Goal: Task Accomplishment & Management: Use online tool/utility

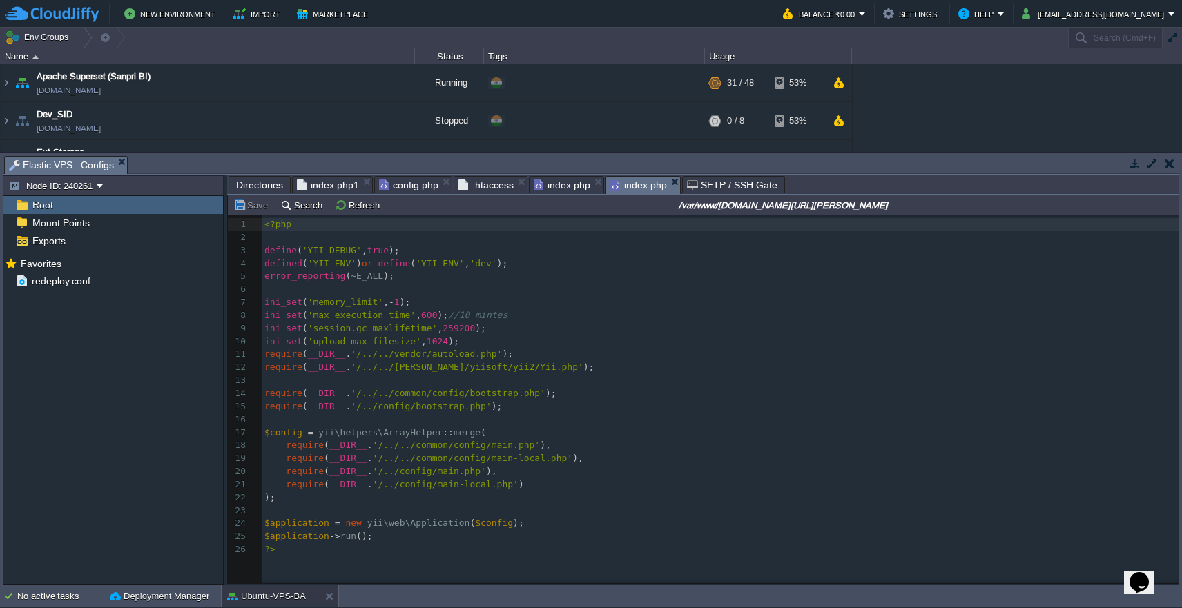
scroll to position [6, 0]
click at [486, 190] on span ".htaccess" at bounding box center [485, 185] width 55 height 17
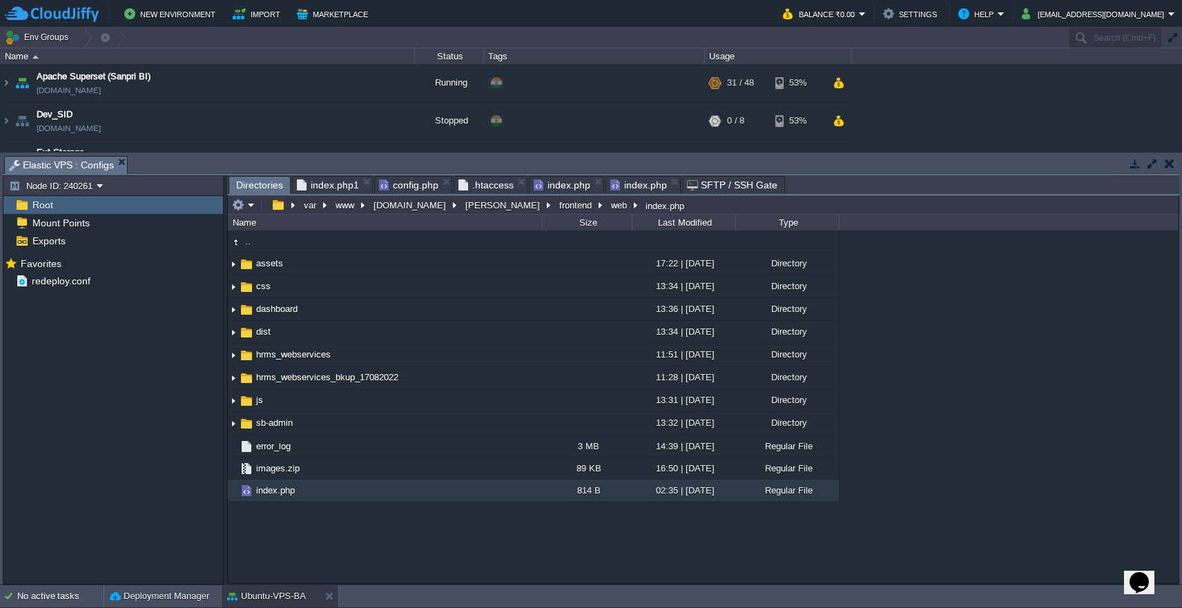
click at [256, 193] on span "Directories" at bounding box center [259, 185] width 47 height 17
click at [557, 208] on button "frontend" at bounding box center [576, 205] width 38 height 12
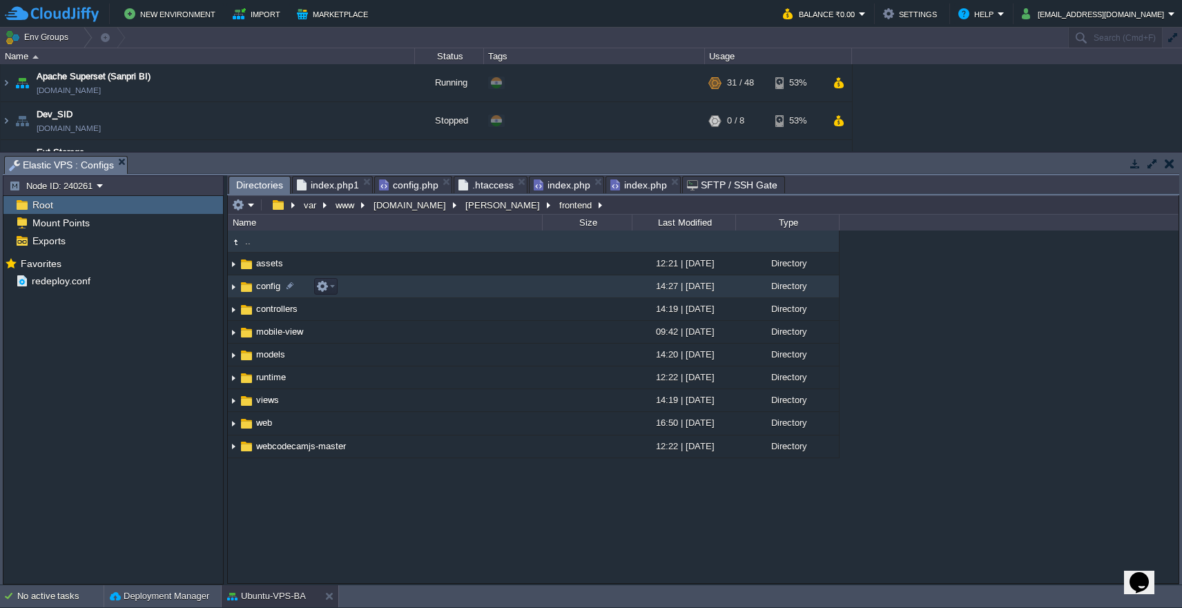
click at [491, 289] on td "config" at bounding box center [385, 286] width 314 height 23
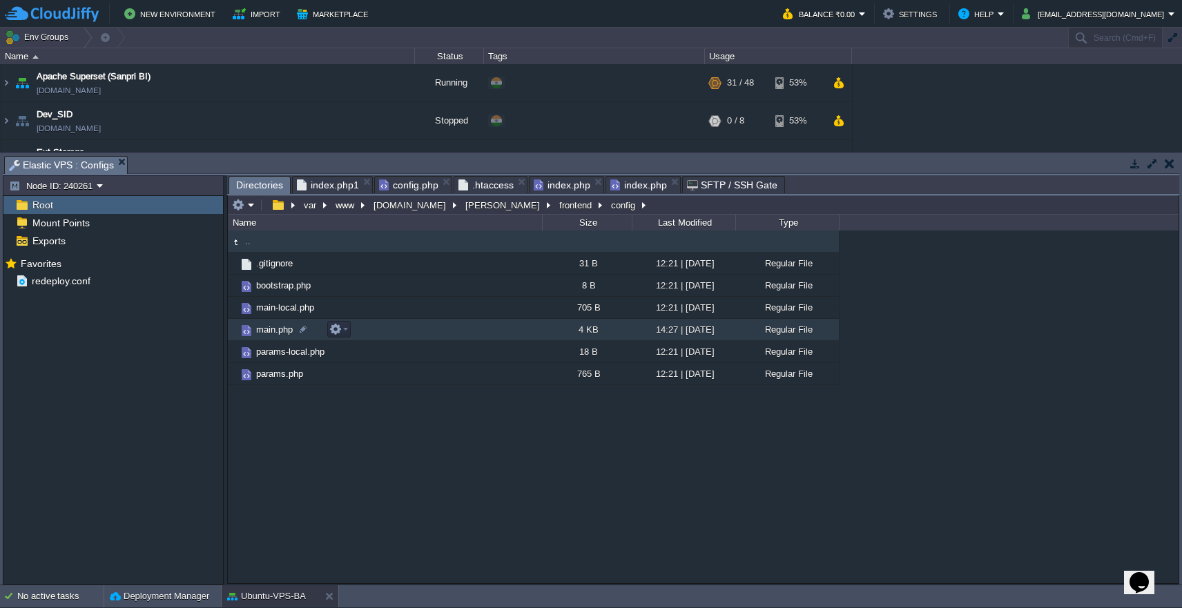
click at [470, 326] on td "main.php" at bounding box center [385, 330] width 314 height 22
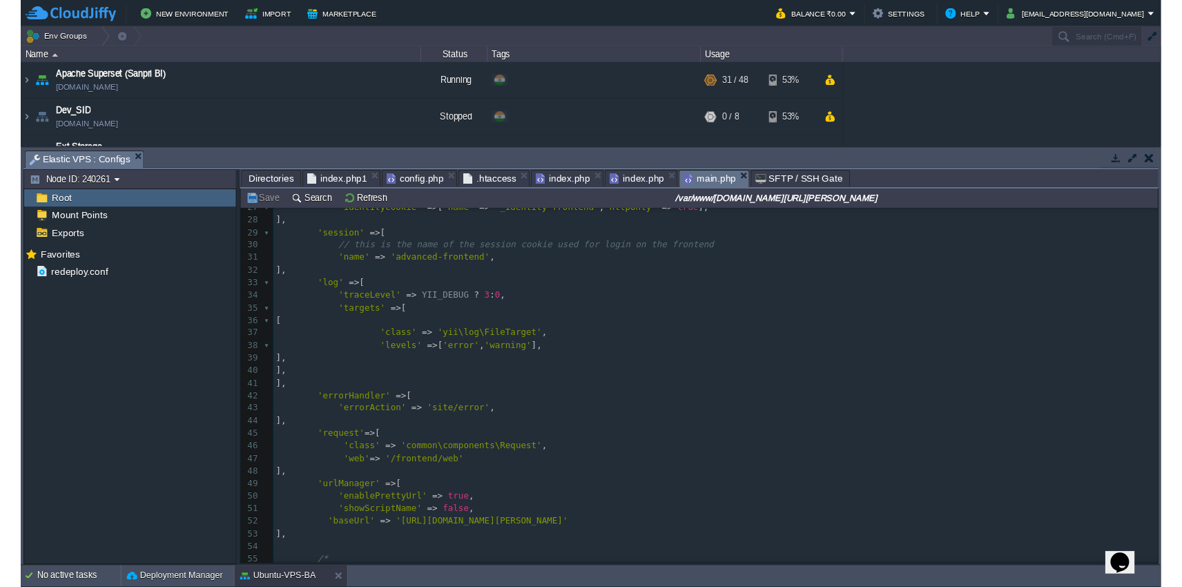
scroll to position [354, 0]
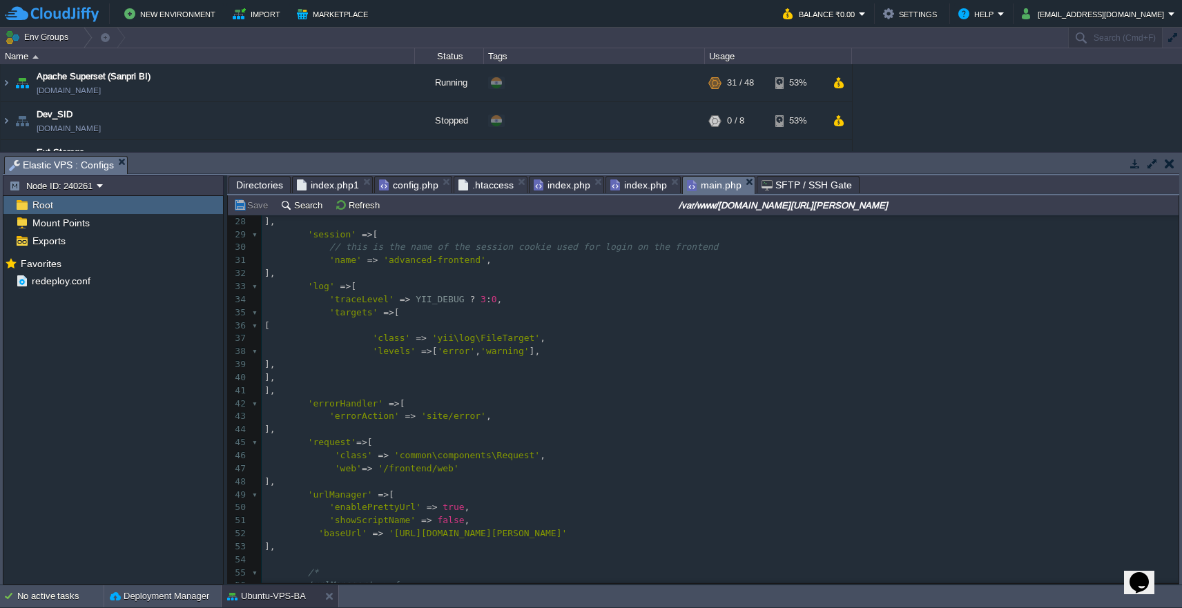
click at [442, 508] on div "92 1 <?php 2 $params = array_merge ( 3 require ( __DIR__ . '/../../common/confi…" at bounding box center [720, 300] width 917 height 872
type textarea "www."
click at [251, 207] on button "Save" at bounding box center [252, 205] width 39 height 12
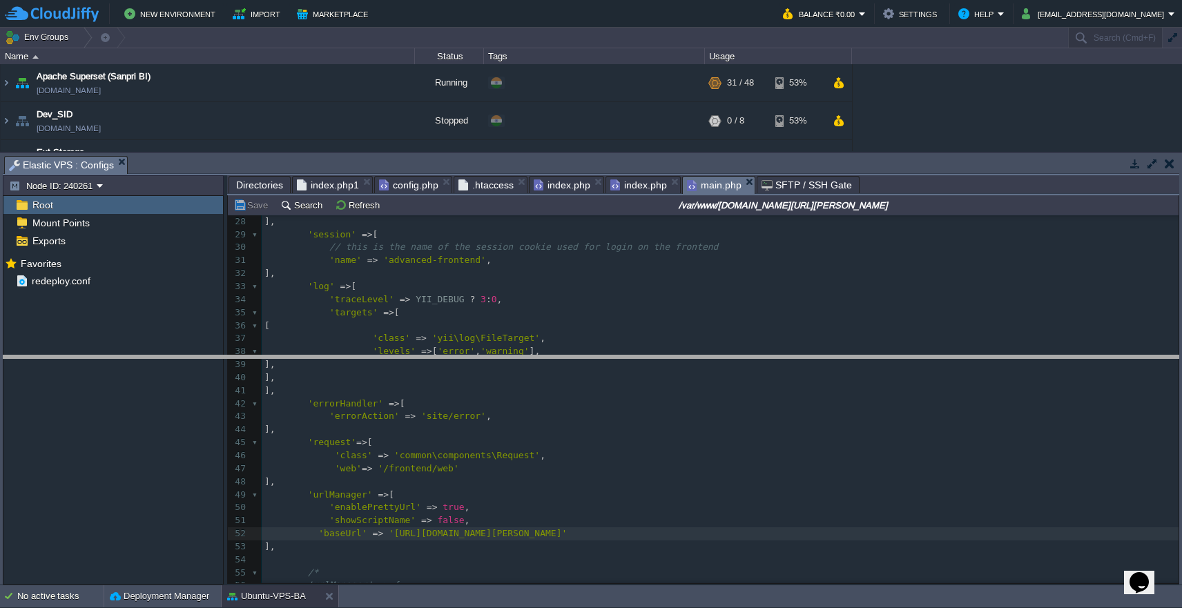
drag, startPoint x: 518, startPoint y: 161, endPoint x: 542, endPoint y: 364, distance: 204.4
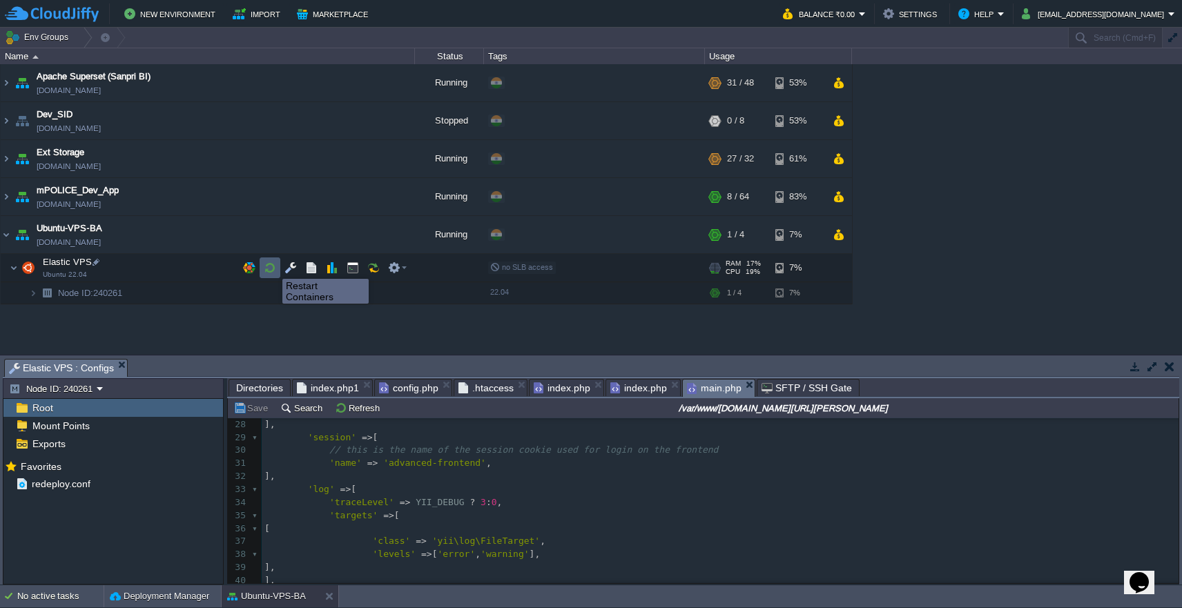
click at [272, 266] on button "button" at bounding box center [270, 268] width 12 height 12
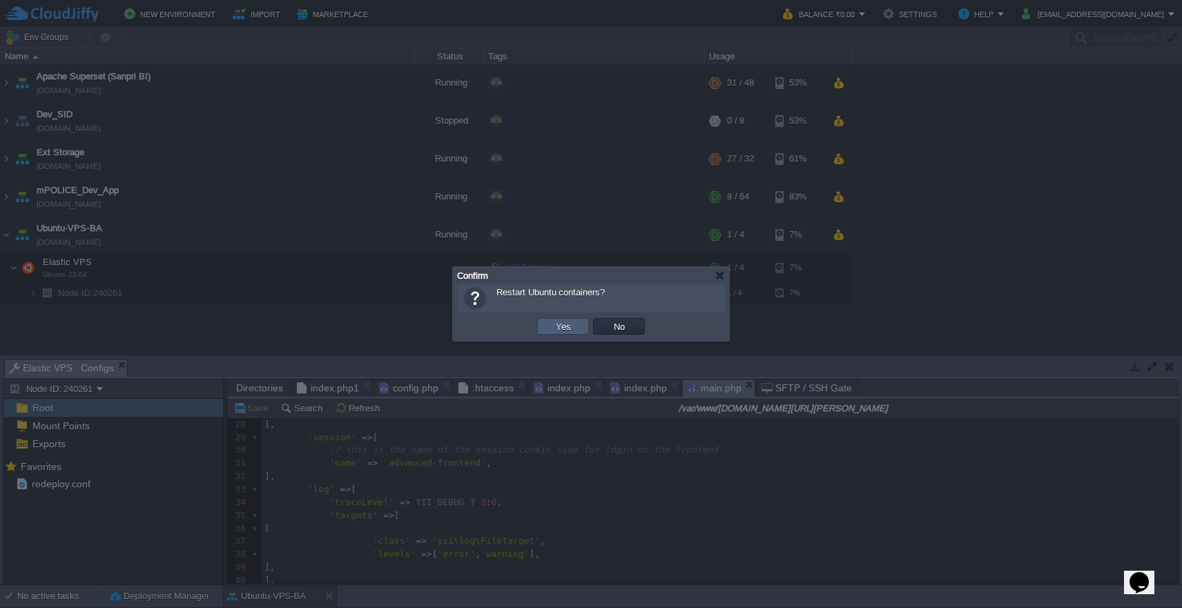
click at [574, 329] on td "Yes" at bounding box center [563, 326] width 52 height 17
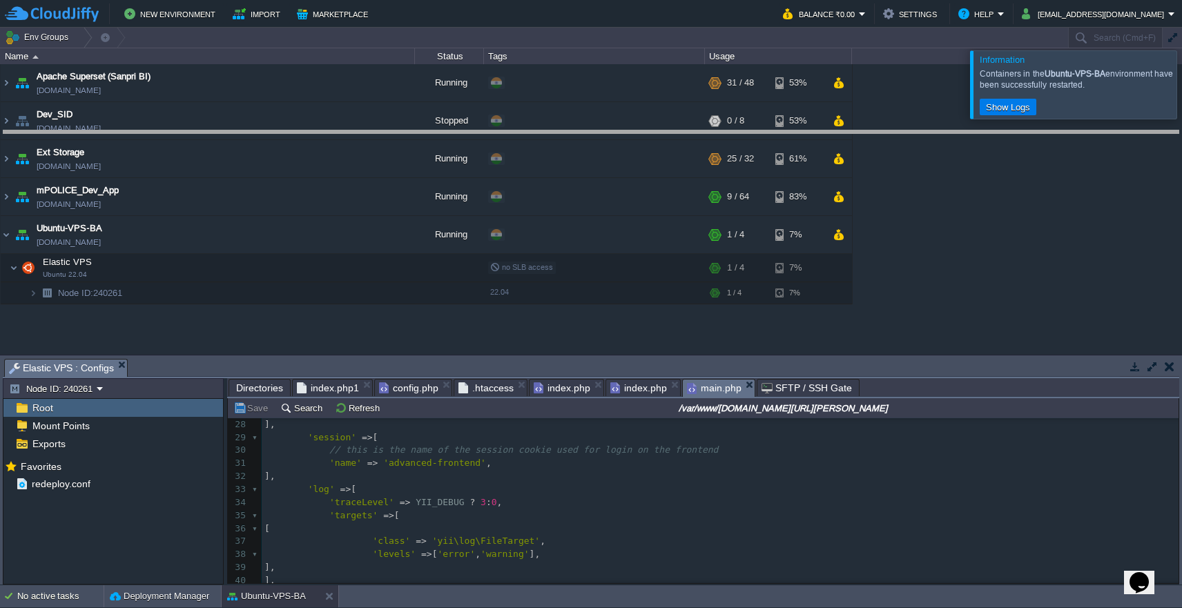
drag, startPoint x: 716, startPoint y: 359, endPoint x: 716, endPoint y: 130, distance: 228.5
click at [716, 130] on body "New Environment Import Marketplace Bonus ₹0.00 Upgrade Account Balance ₹0.00 Se…" at bounding box center [591, 304] width 1182 height 608
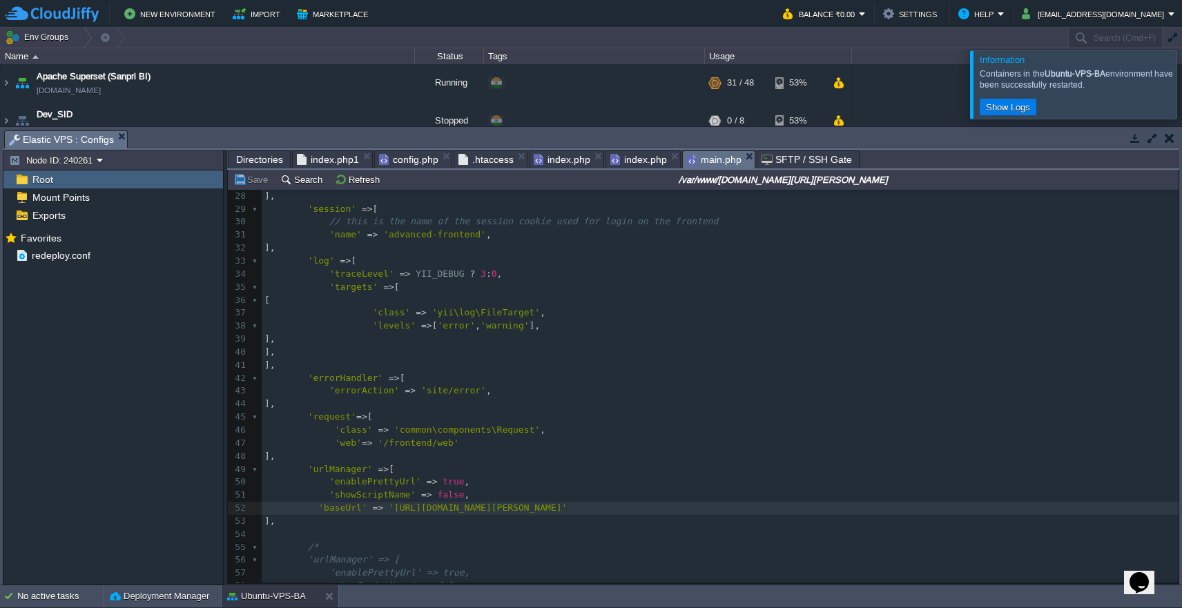
click at [1181, 86] on div at bounding box center [1198, 84] width 0 height 68
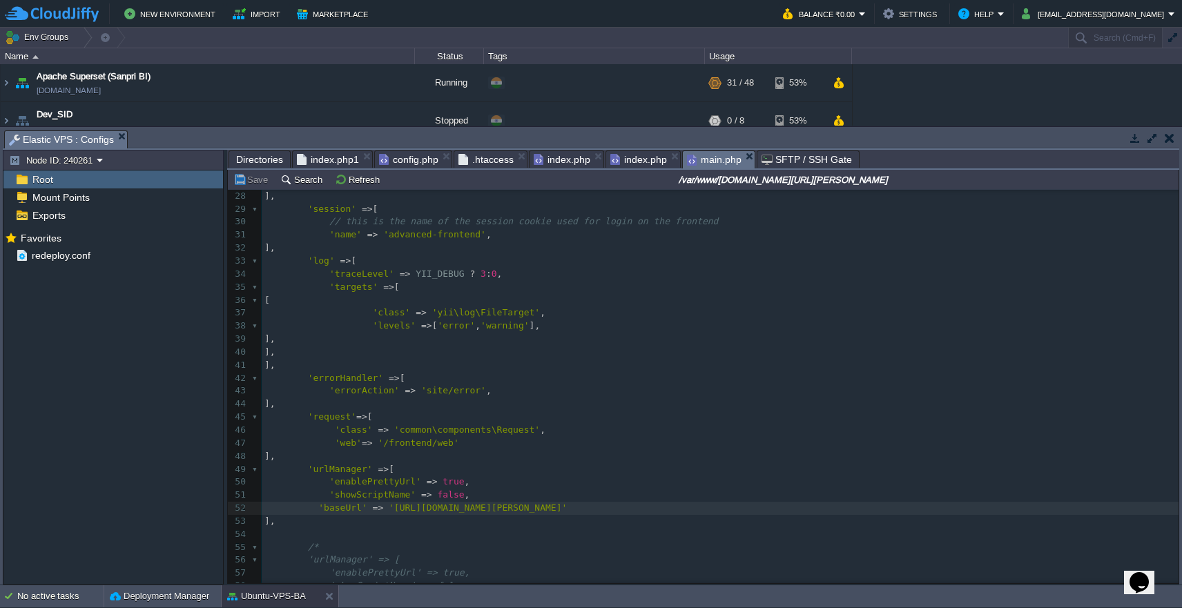
click at [257, 157] on span "Directories" at bounding box center [259, 159] width 47 height 17
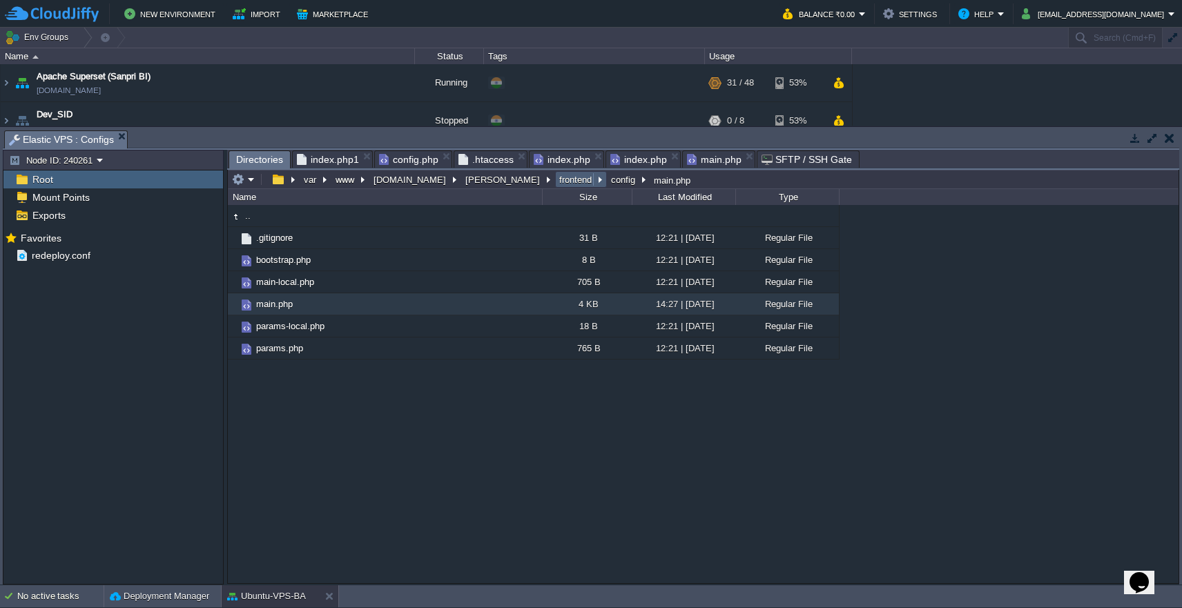
click at [557, 182] on button "frontend" at bounding box center [576, 179] width 38 height 12
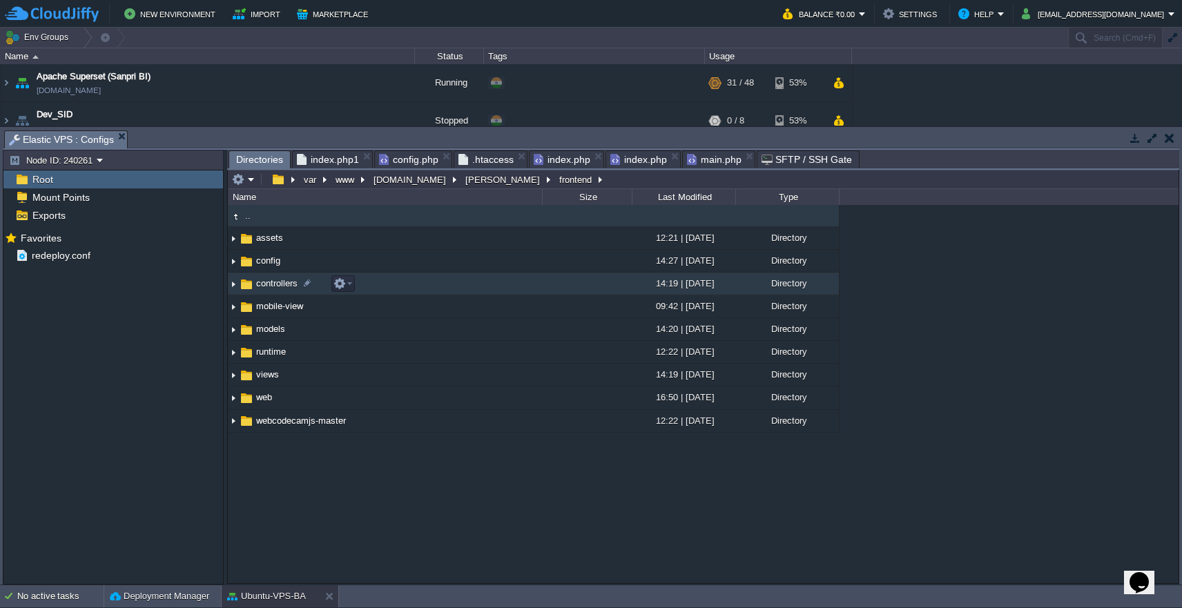
click at [429, 282] on td "controllers" at bounding box center [385, 284] width 314 height 23
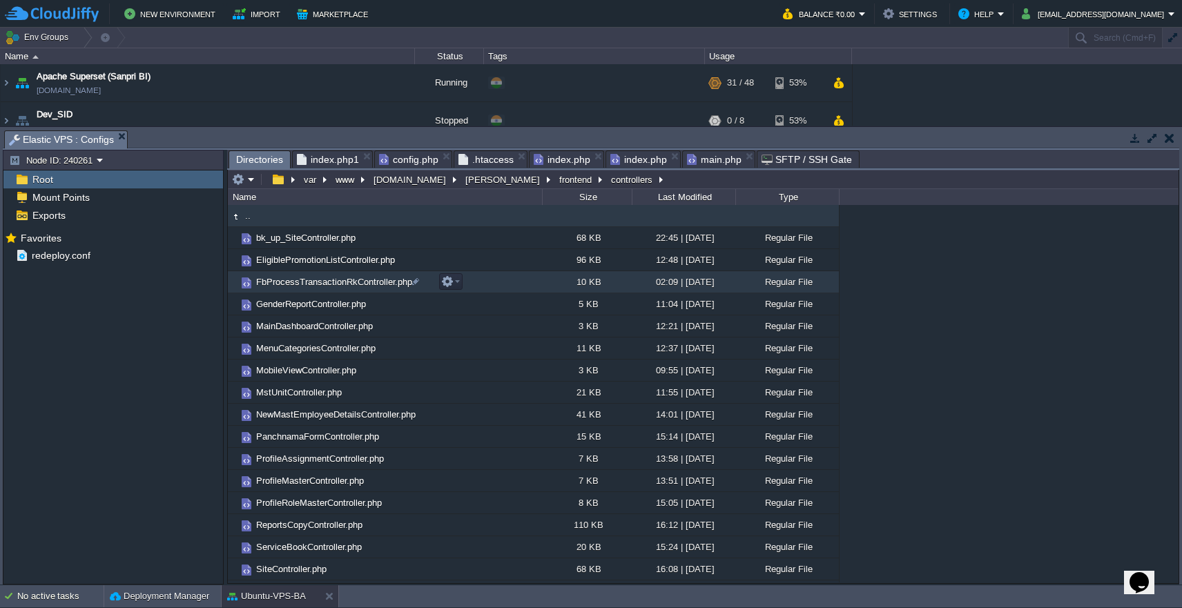
click at [502, 284] on td "FbProcessTransactionRkController.php" at bounding box center [385, 282] width 314 height 22
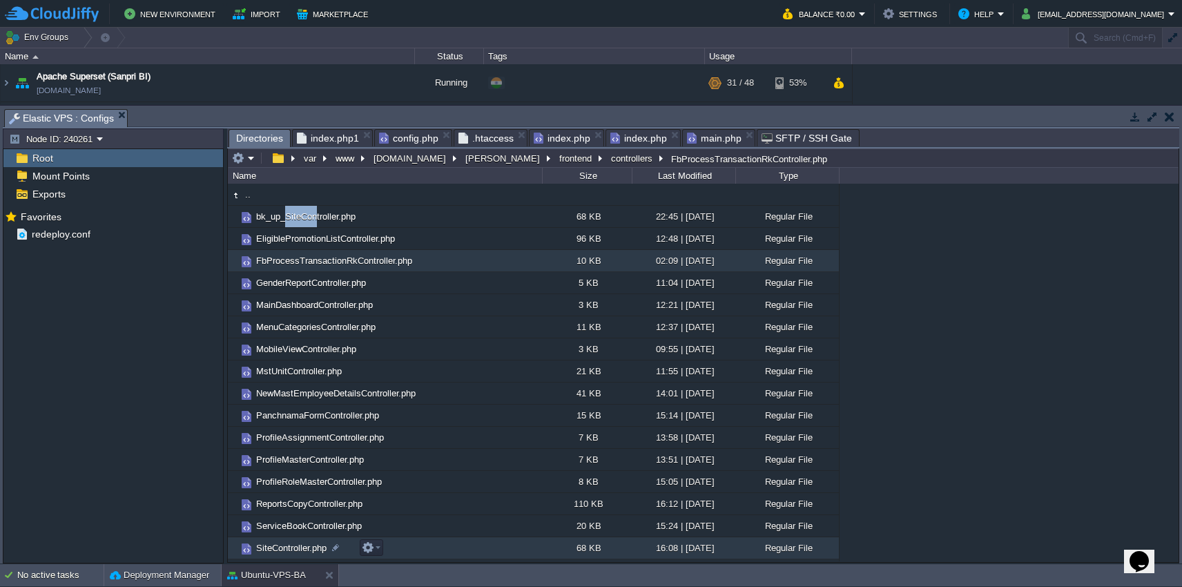
click at [279, 551] on span "SiteController.php" at bounding box center [291, 548] width 75 height 12
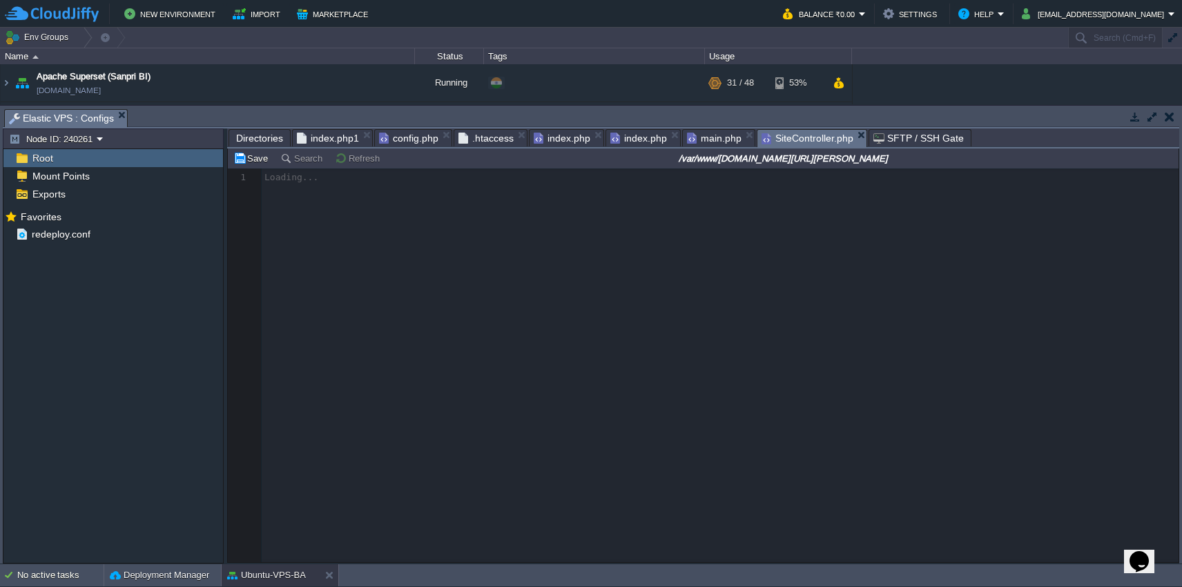
click at [242, 144] on span "Directories" at bounding box center [259, 138] width 47 height 17
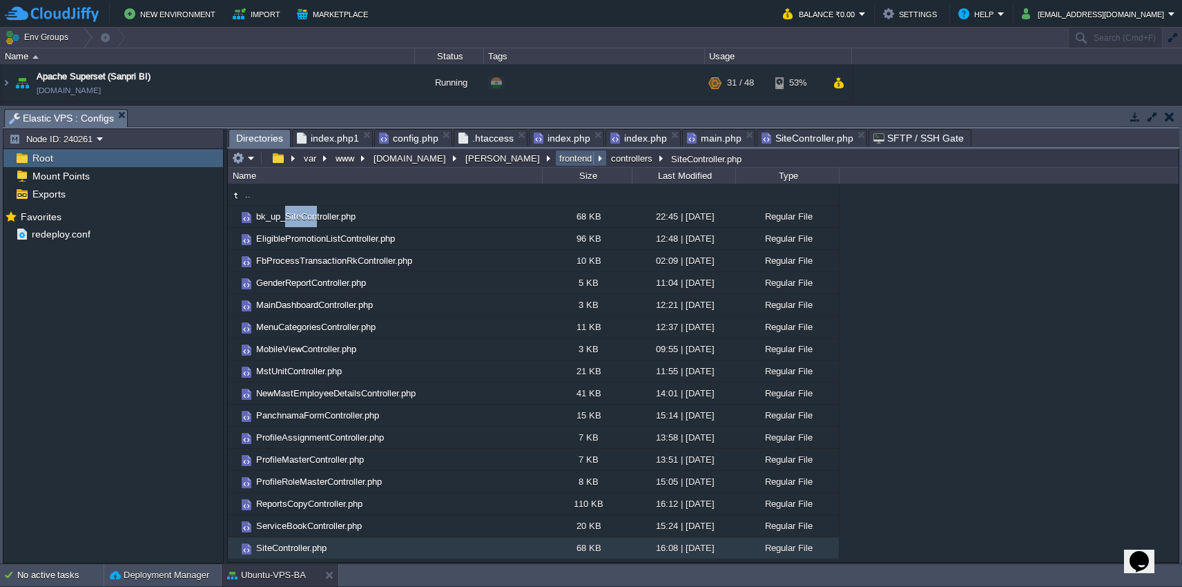
click at [557, 163] on button "frontend" at bounding box center [576, 158] width 38 height 12
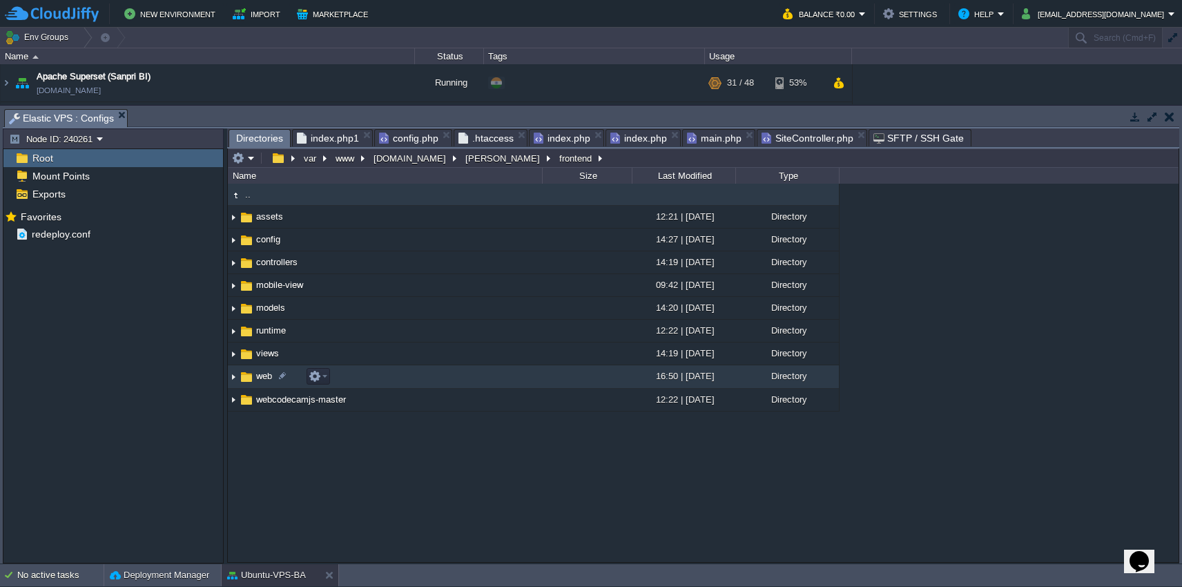
click at [445, 378] on td "web" at bounding box center [385, 376] width 314 height 23
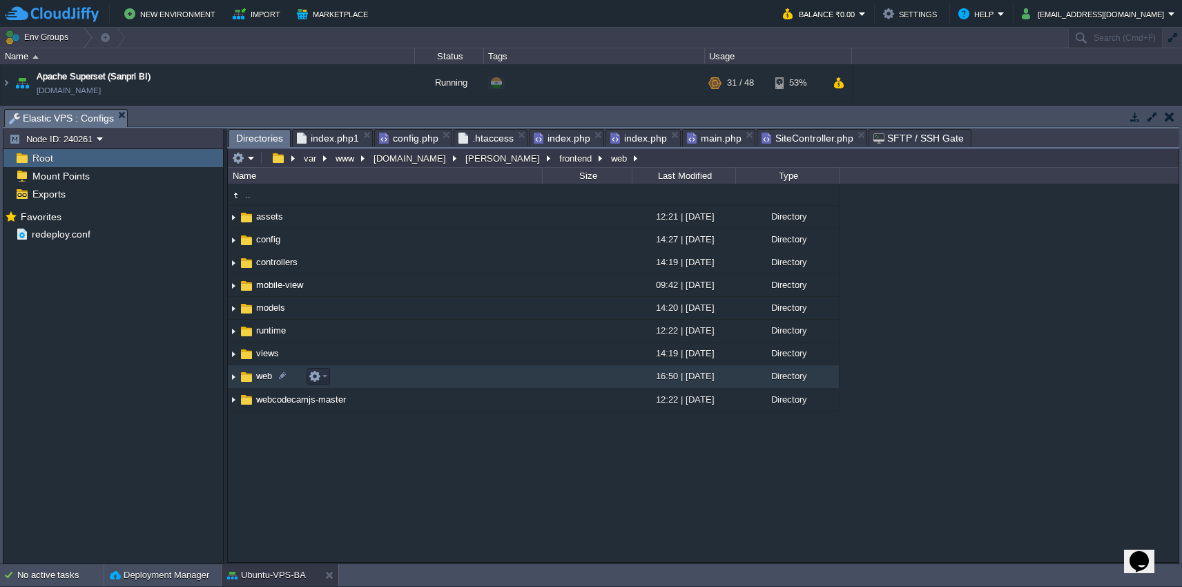
click at [445, 378] on td "web" at bounding box center [385, 376] width 314 height 23
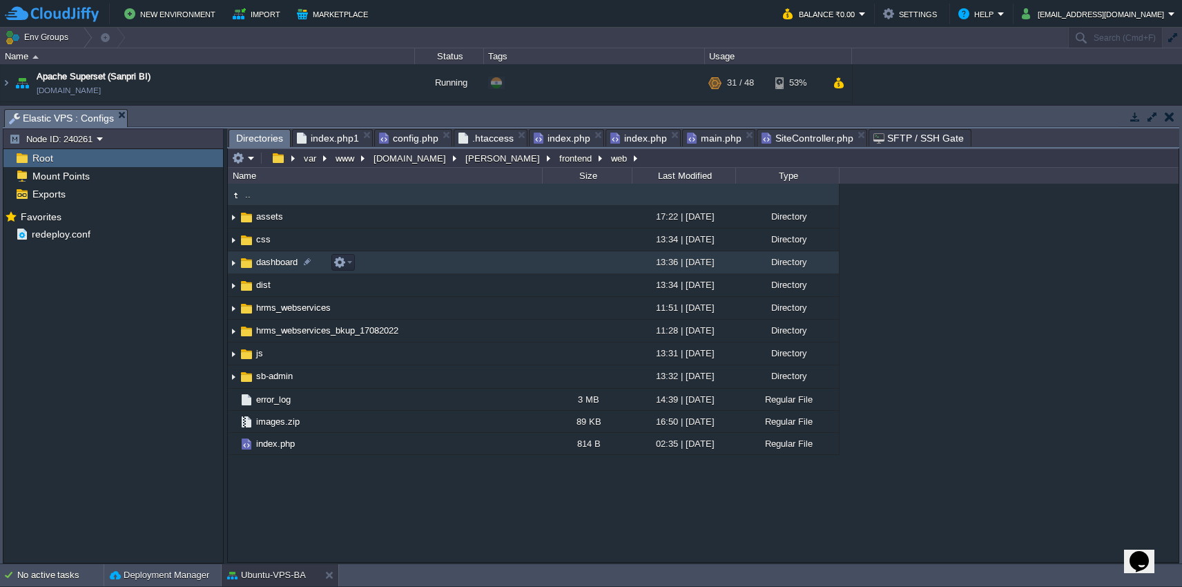
click at [478, 273] on td "dashboard" at bounding box center [385, 262] width 314 height 23
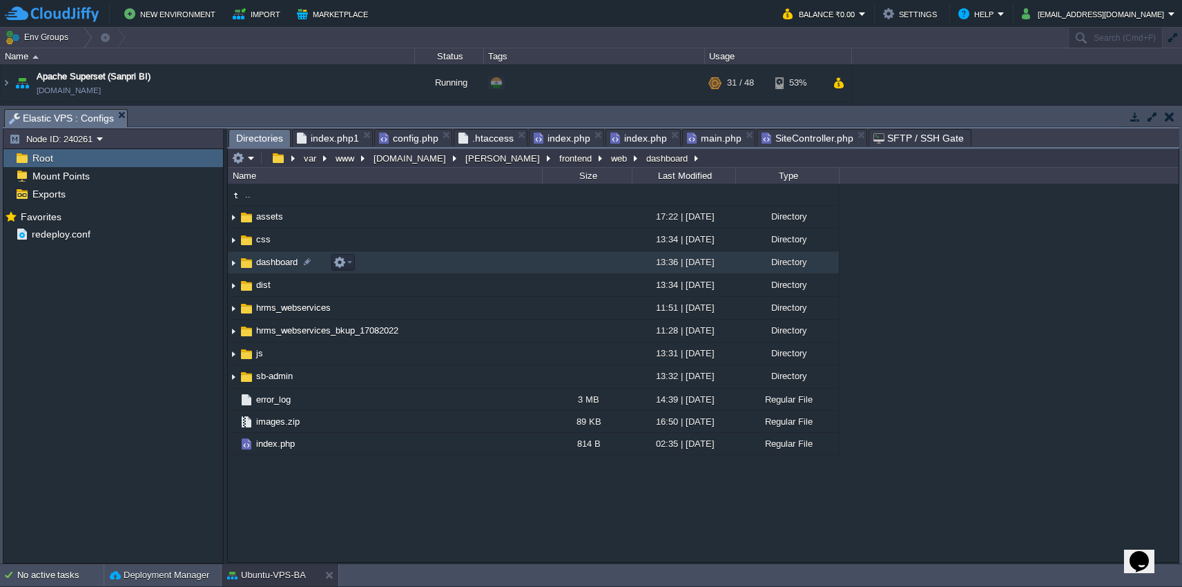
click at [478, 273] on td "dashboard" at bounding box center [385, 262] width 314 height 23
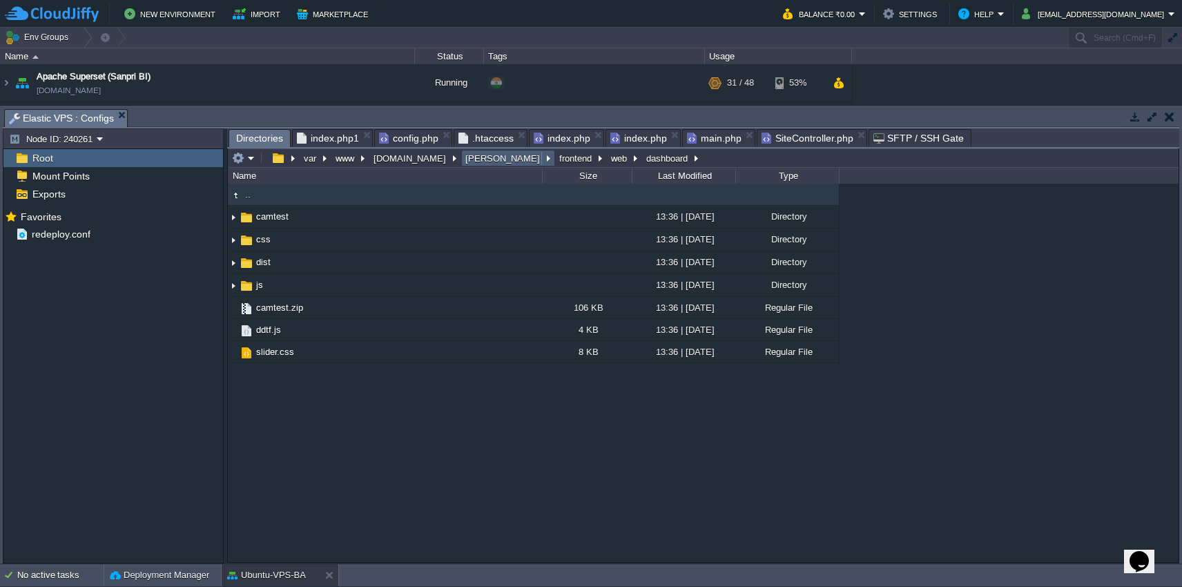
click at [468, 164] on button "[PERSON_NAME]" at bounding box center [503, 158] width 80 height 12
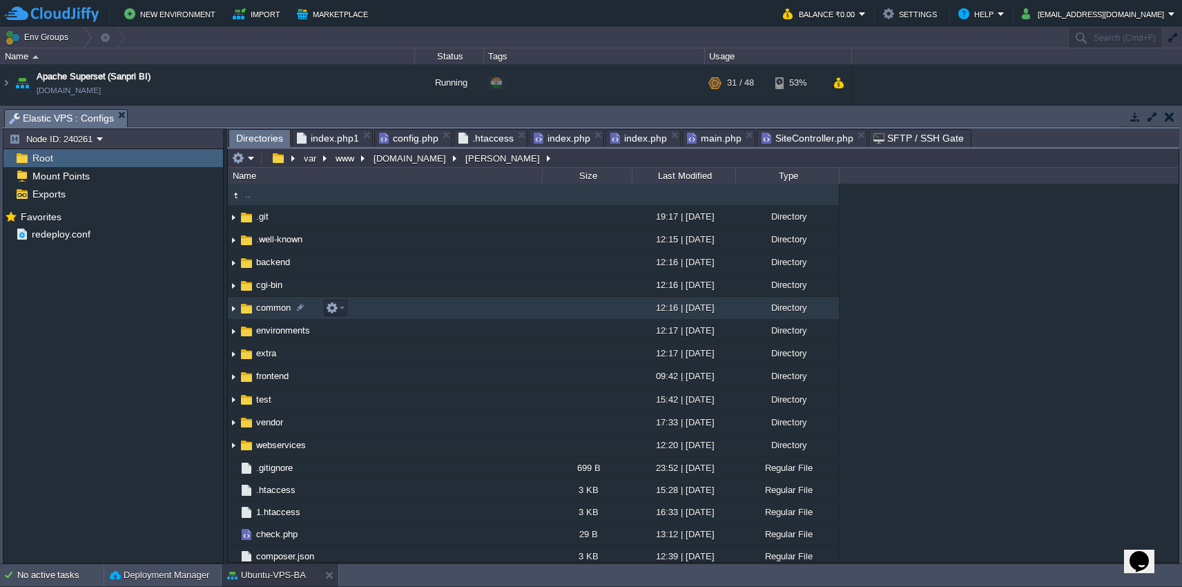
click at [390, 312] on td "common" at bounding box center [385, 308] width 314 height 23
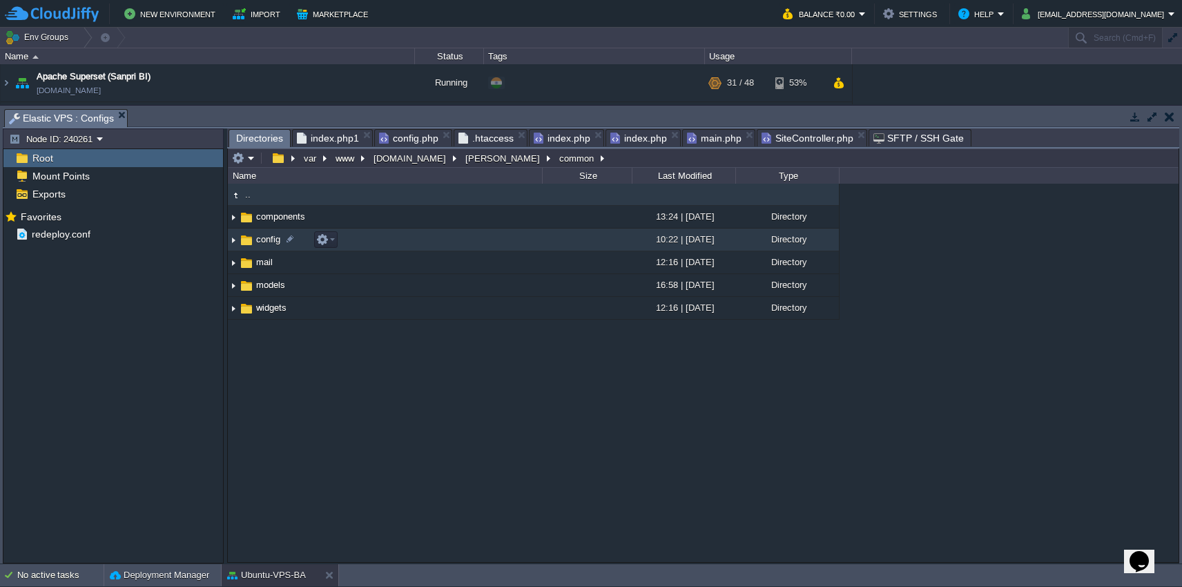
click at [378, 240] on td "config" at bounding box center [385, 239] width 314 height 23
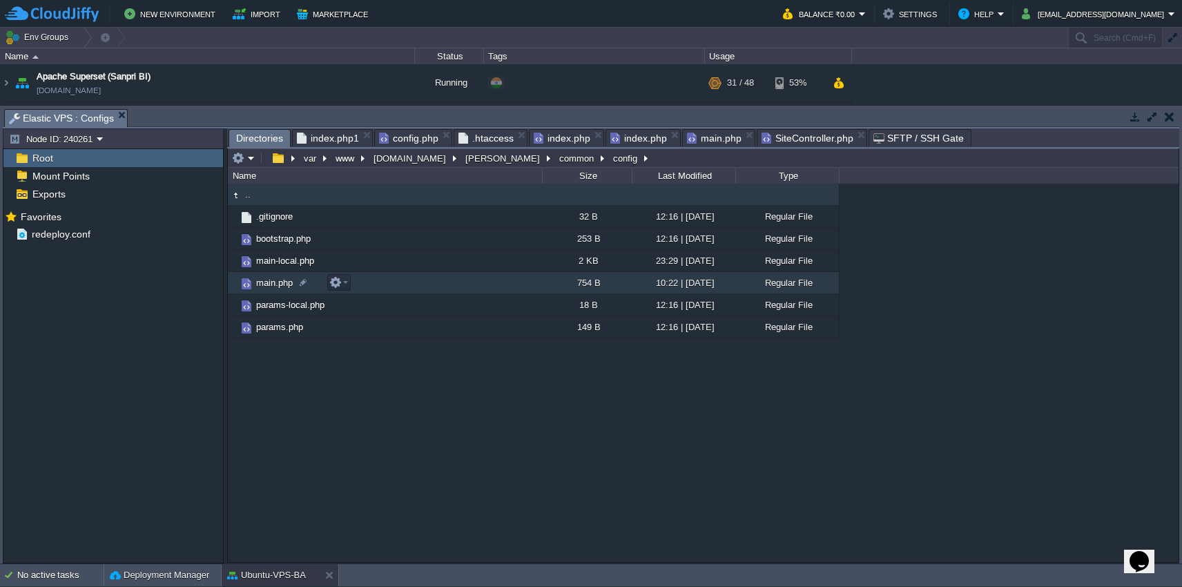
click at [369, 288] on td "main.php" at bounding box center [385, 283] width 314 height 22
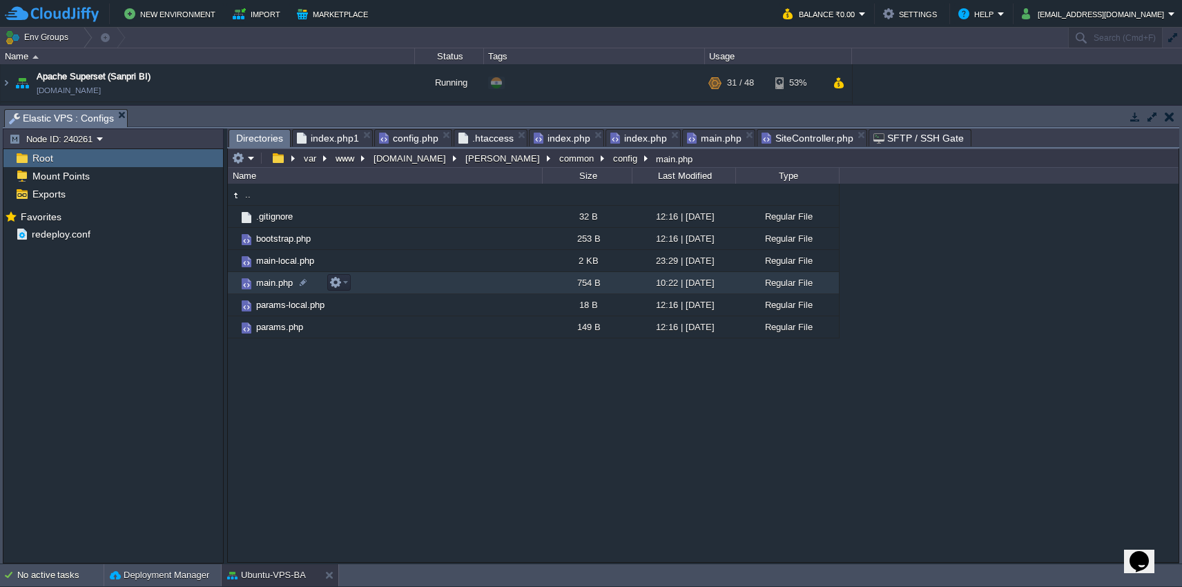
click at [369, 288] on td "main.php" at bounding box center [385, 283] width 314 height 22
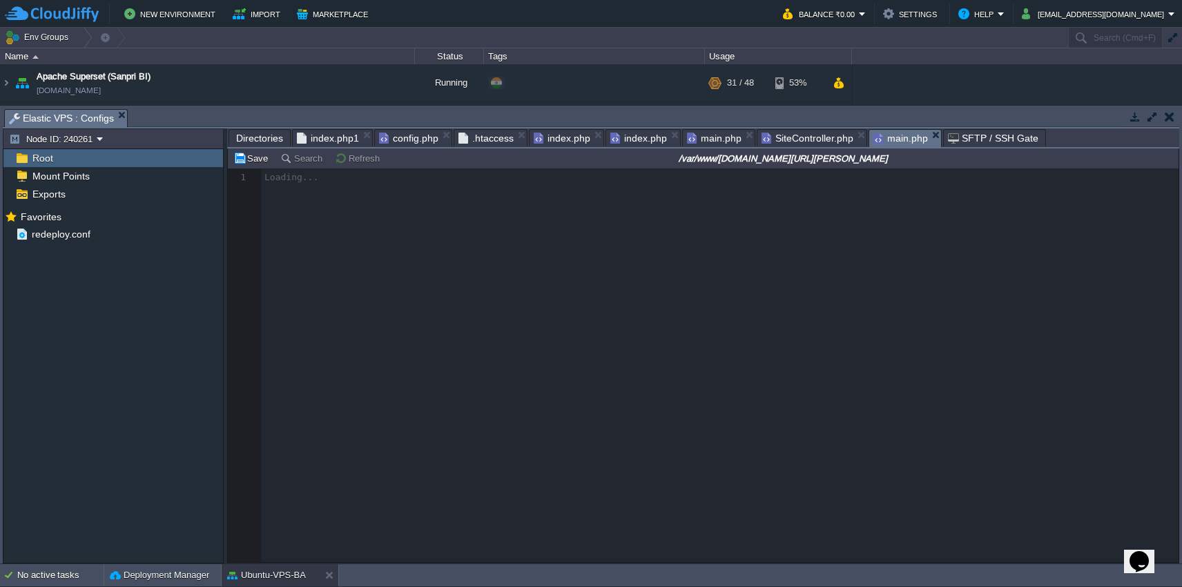
scroll to position [6, 0]
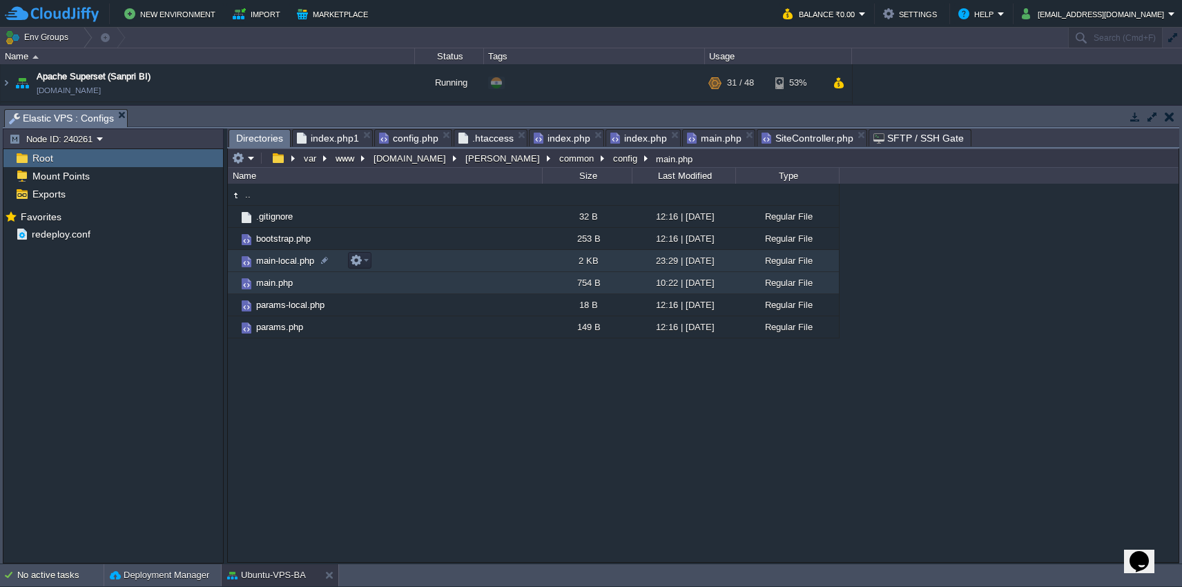
click at [408, 266] on td "main-local.php" at bounding box center [385, 261] width 314 height 22
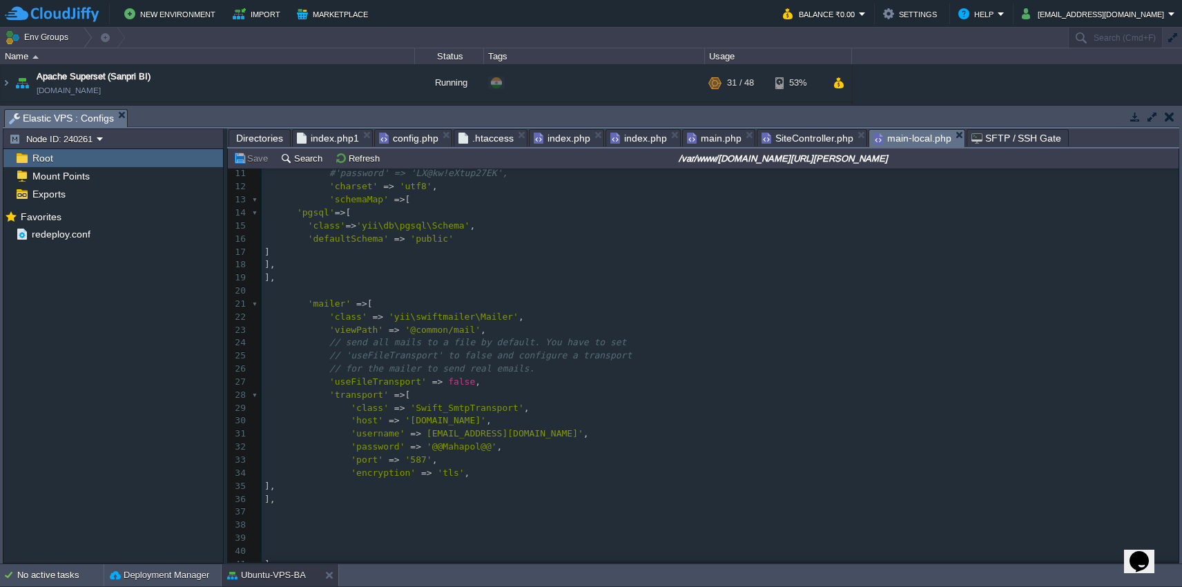
scroll to position [0, 0]
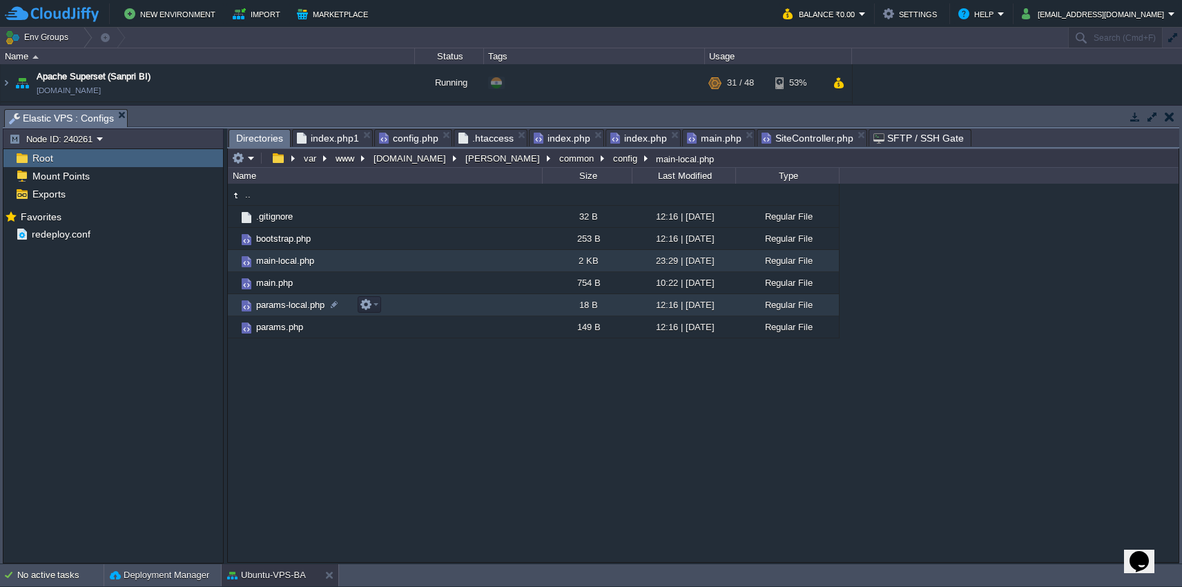
click at [413, 308] on td "params-local.php" at bounding box center [385, 305] width 314 height 22
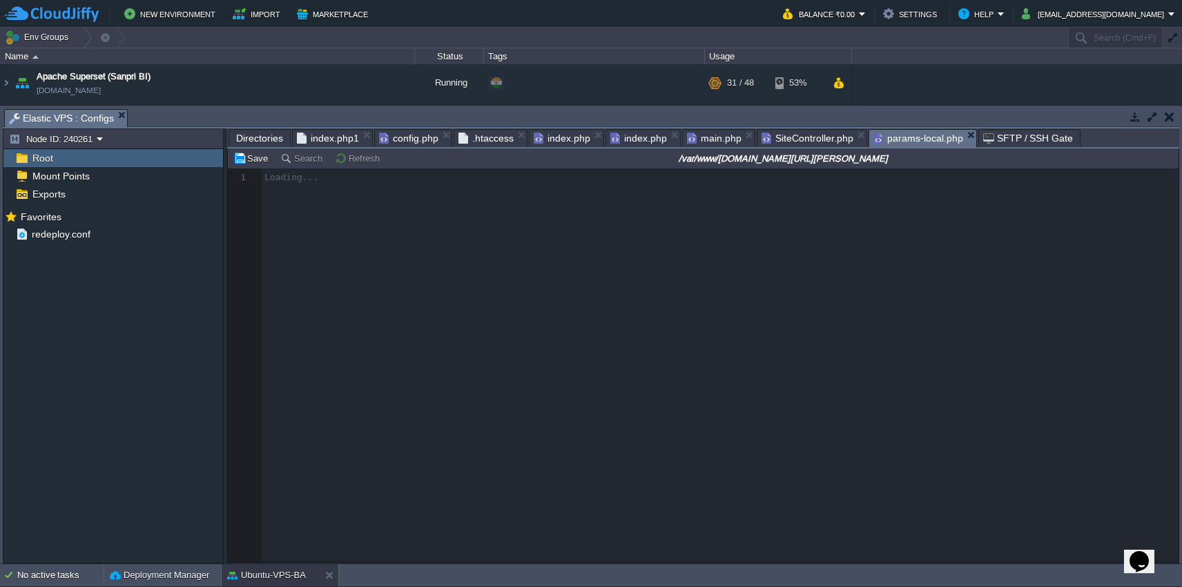
scroll to position [6, 0]
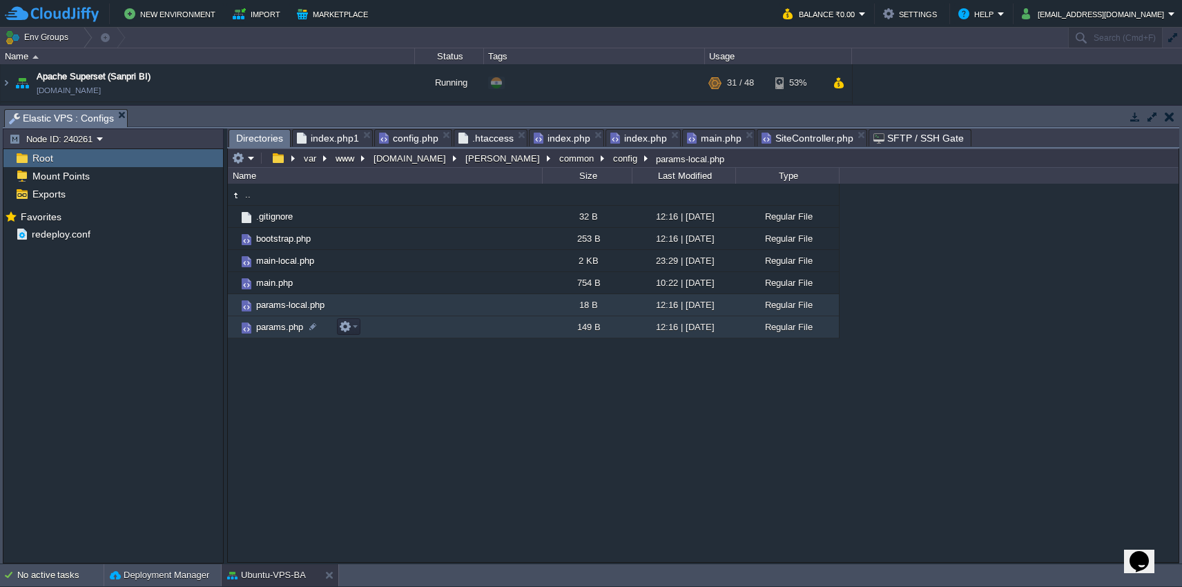
click at [444, 337] on td "params.php" at bounding box center [385, 327] width 314 height 22
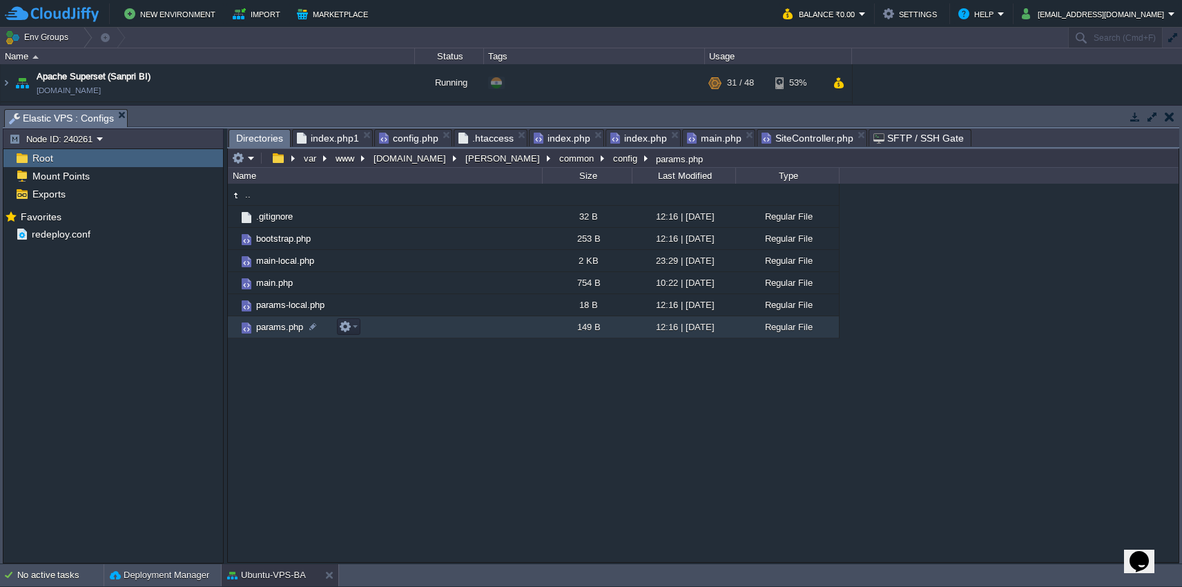
click at [444, 337] on td "params.php" at bounding box center [385, 327] width 314 height 22
click at [468, 166] on td "[PERSON_NAME]" at bounding box center [508, 158] width 94 height 17
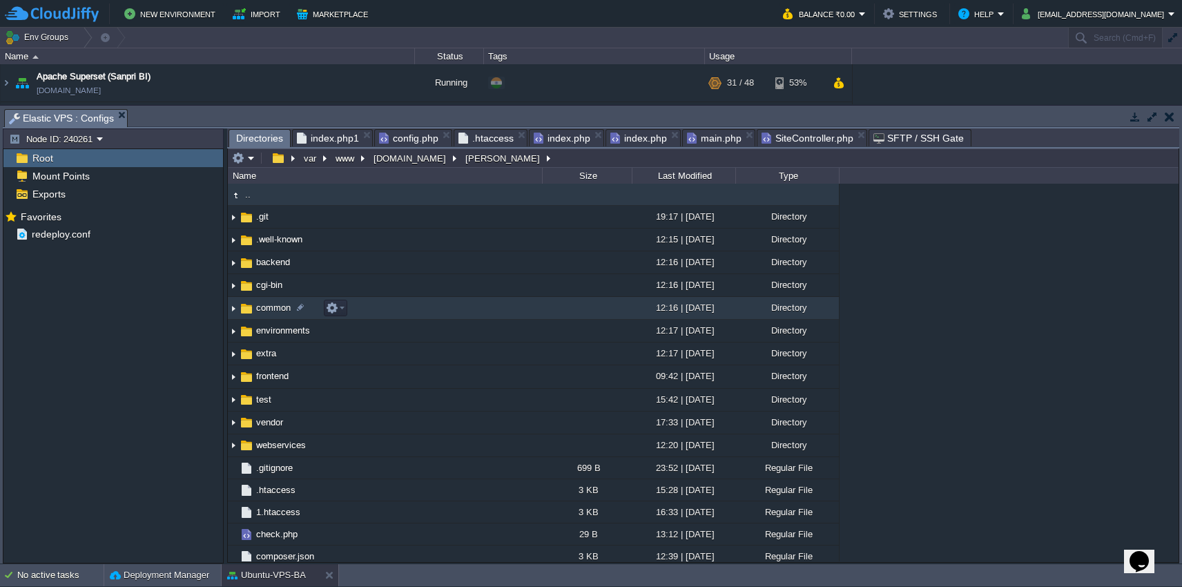
click at [445, 315] on td "common" at bounding box center [385, 308] width 314 height 23
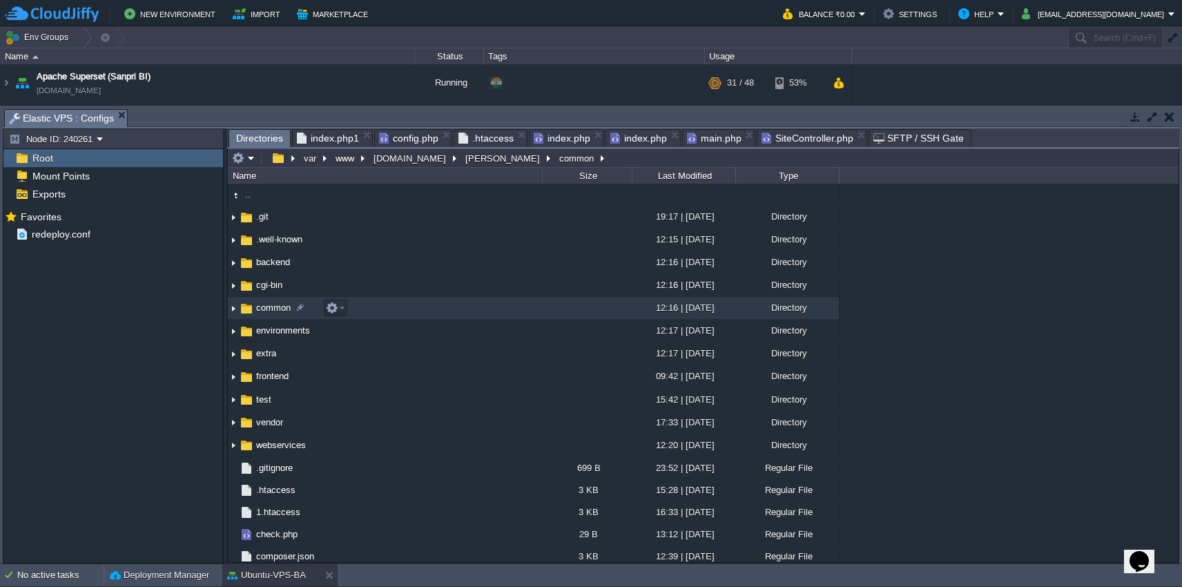
click at [445, 315] on td "common" at bounding box center [385, 308] width 314 height 23
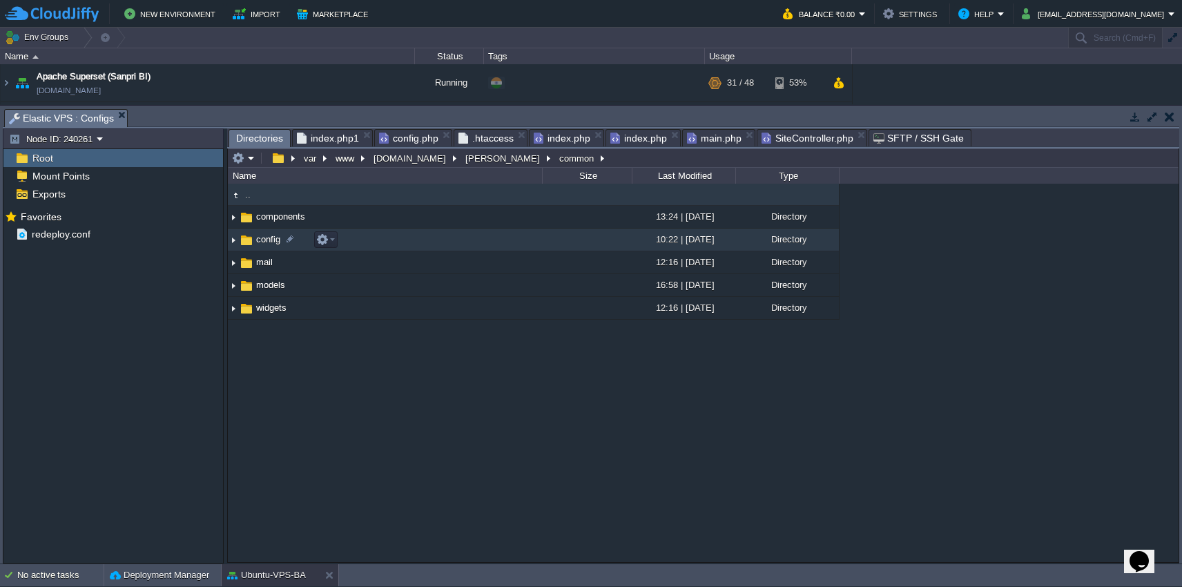
click at [447, 238] on td "config" at bounding box center [385, 239] width 314 height 23
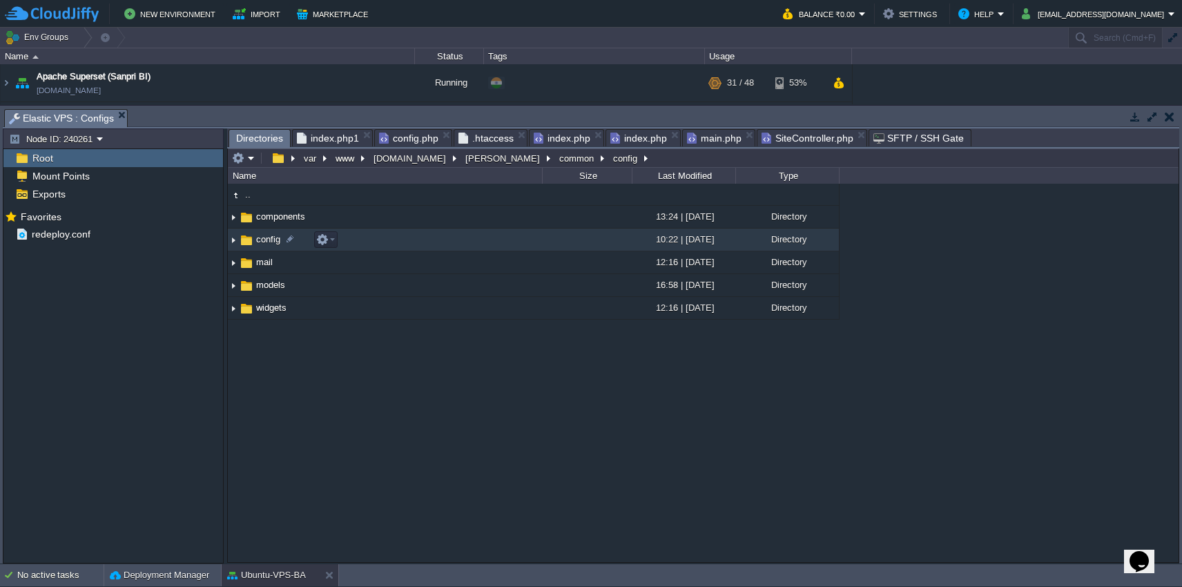
click at [447, 238] on td "config" at bounding box center [385, 239] width 314 height 23
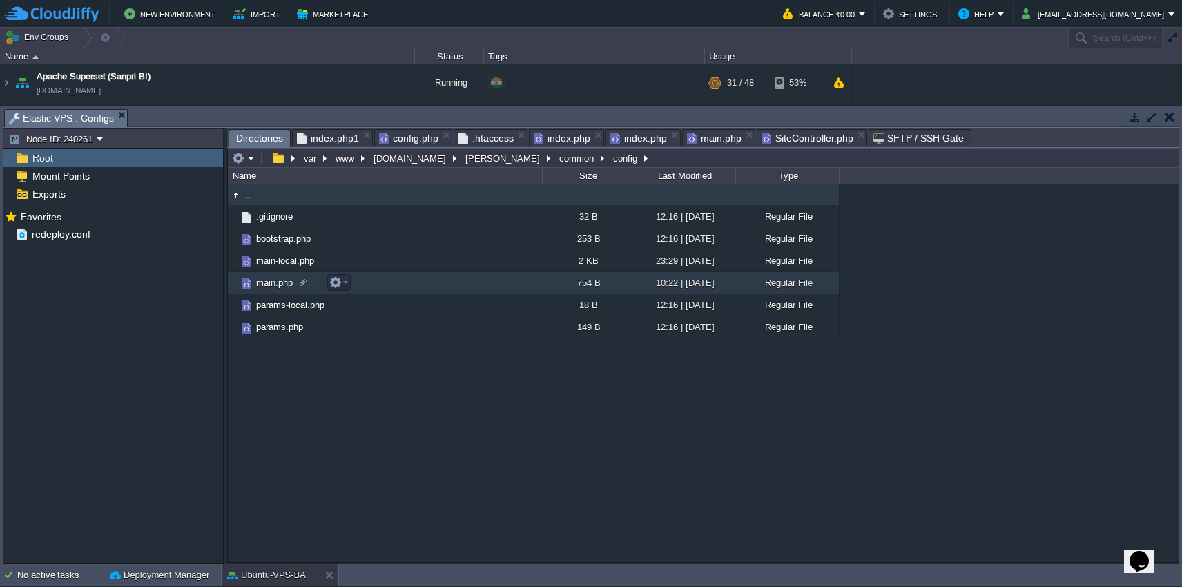
click at [432, 289] on td "main.php" at bounding box center [385, 283] width 314 height 22
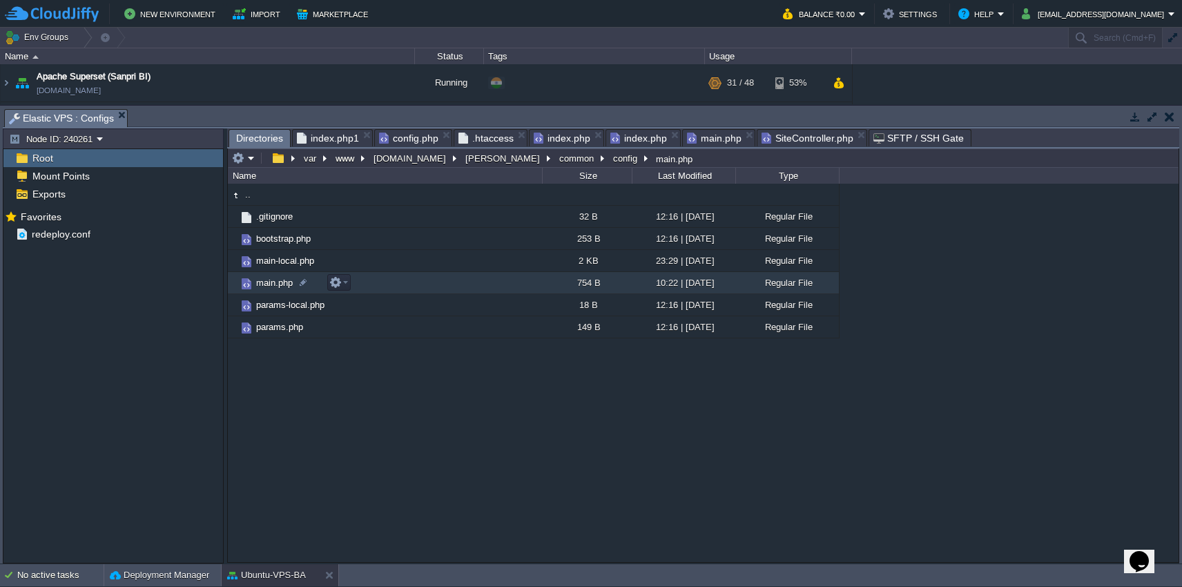
click at [432, 289] on td "main.php" at bounding box center [385, 283] width 314 height 22
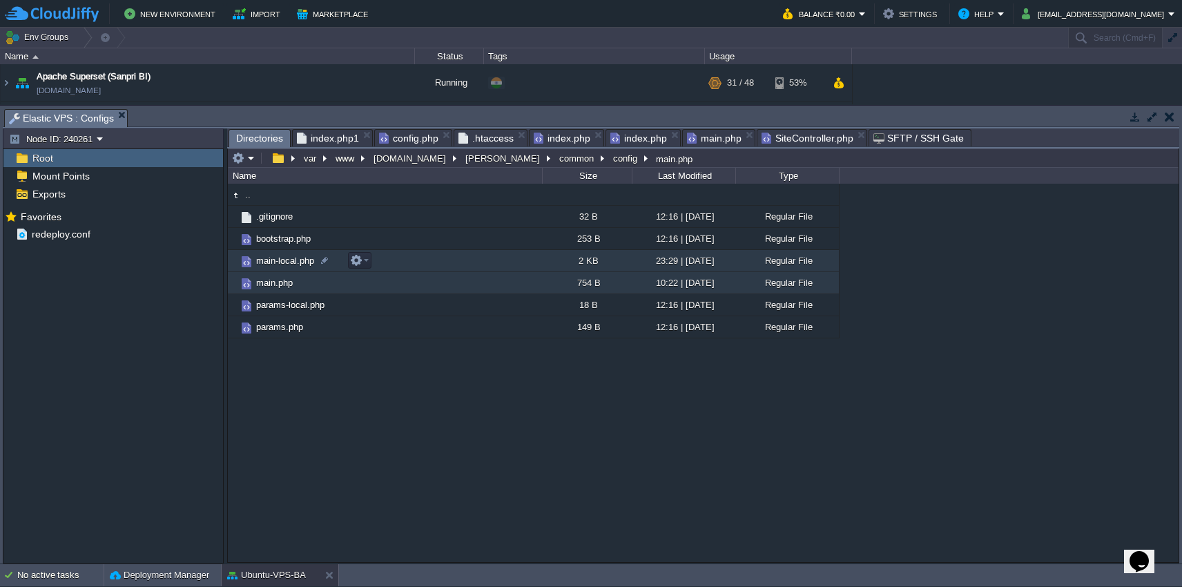
click at [454, 263] on td "main-local.php" at bounding box center [385, 261] width 314 height 22
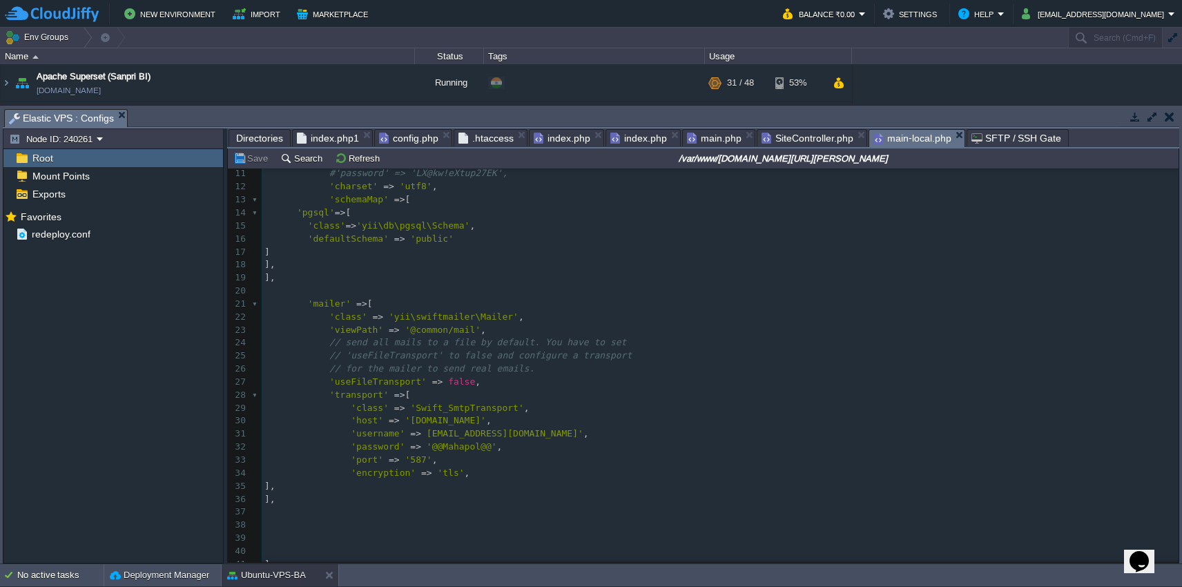
scroll to position [0, 0]
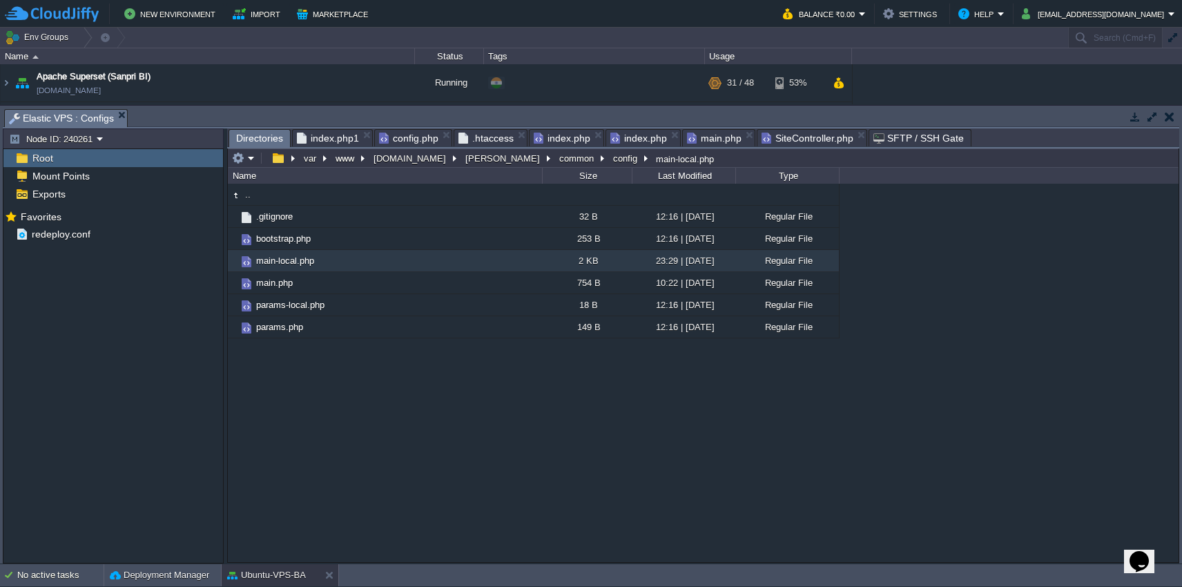
click at [804, 134] on span "SiteController.php" at bounding box center [807, 138] width 92 height 17
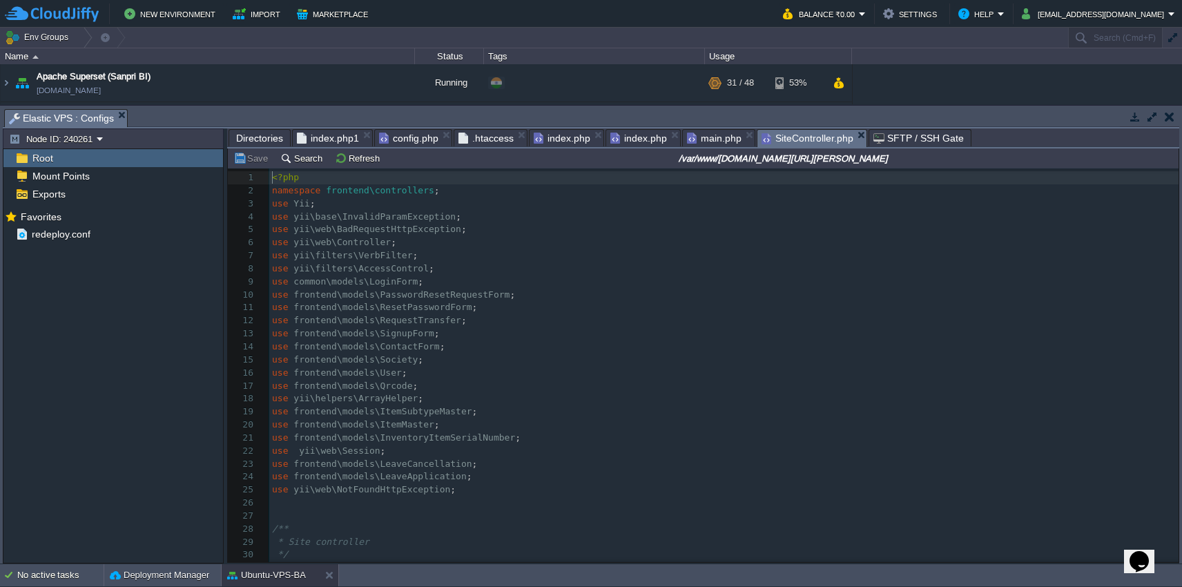
click at [684, 318] on pre "use frontend\models\RequestTransfer ;" at bounding box center [723, 320] width 909 height 13
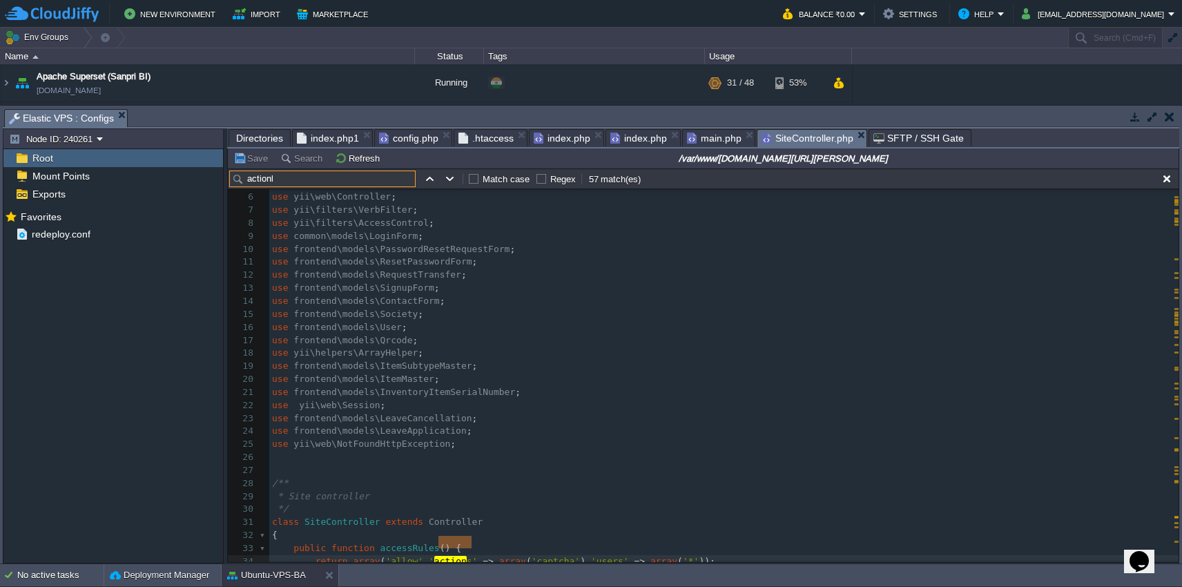
scroll to position [1743, 0]
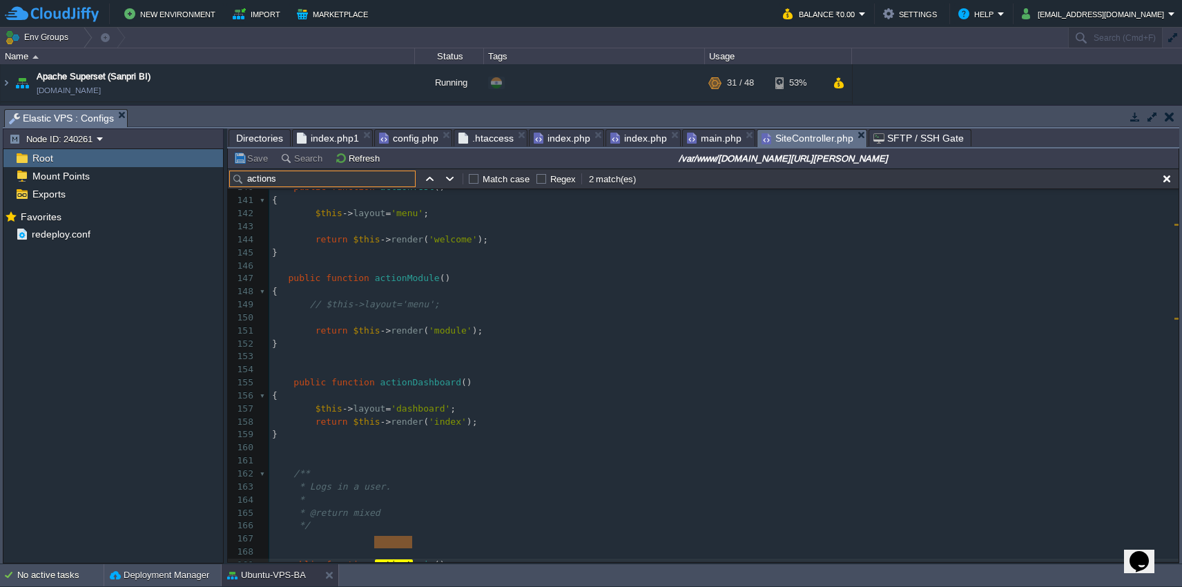
type input "actions"
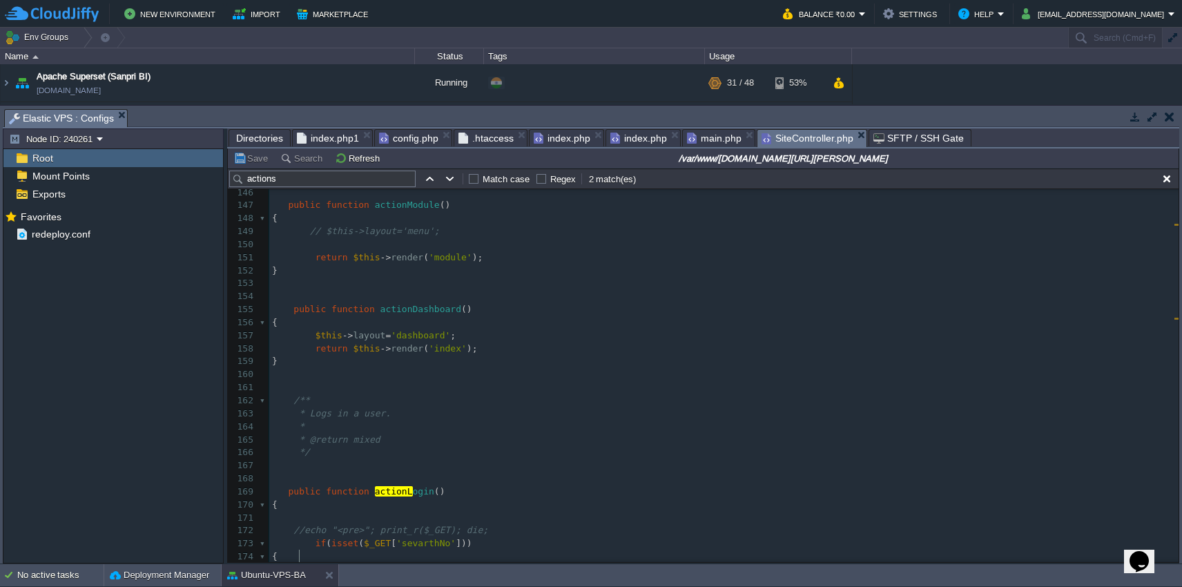
scroll to position [0, 0]
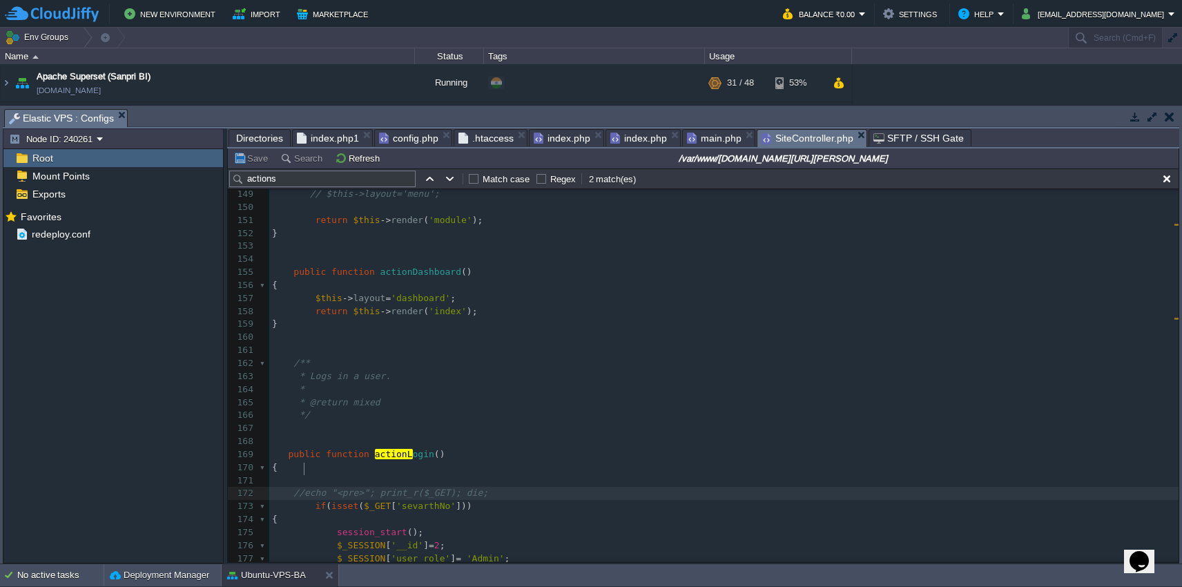
click at [304, 471] on div "x $command = $connection -> createCommand ( "UPDATE inventory_item_serial_numbe…" at bounding box center [723, 331] width 909 height 781
click at [257, 159] on button "Save" at bounding box center [252, 158] width 39 height 12
click at [293, 467] on div "xxxxxxxxxx $command = $connection -> createCommand ( "UPDATE inventory_item_ser…" at bounding box center [723, 331] width 909 height 781
type textarea "//"
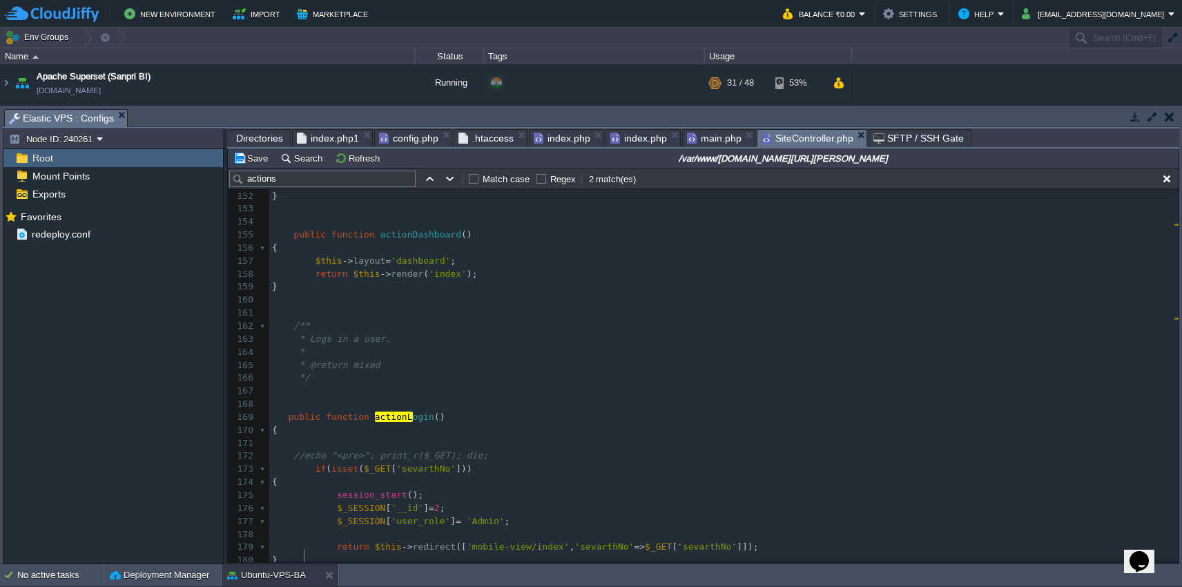
scroll to position [1904, 0]
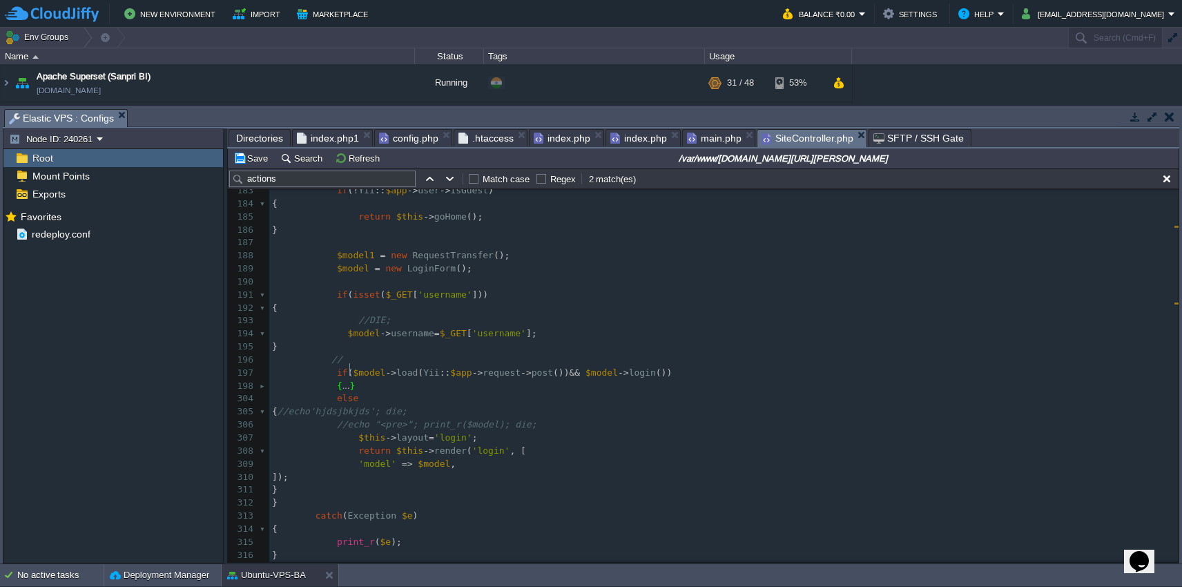
click at [347, 406] on div "xxxxxxxxxx $command = $connection -> createCommand ( "UPDATE inventory_item_ser…" at bounding box center [723, 366] width 909 height 703
type textarea "//"
click at [253, 157] on button "Save" at bounding box center [252, 158] width 39 height 12
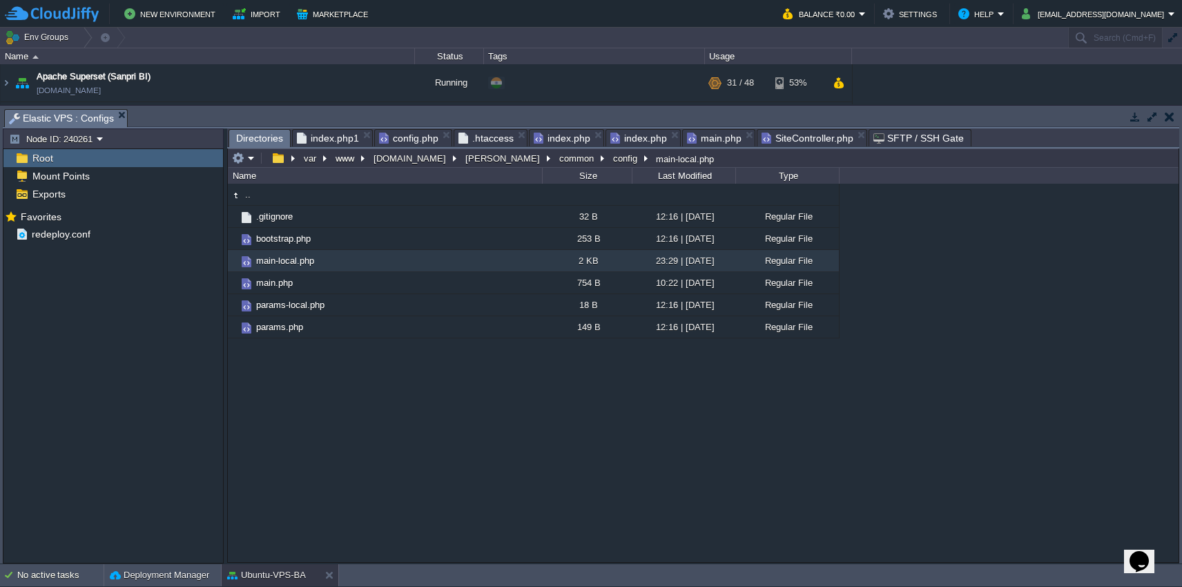
click at [248, 133] on span "Directories" at bounding box center [259, 138] width 47 height 17
click at [472, 163] on button "[PERSON_NAME]" at bounding box center [503, 158] width 80 height 12
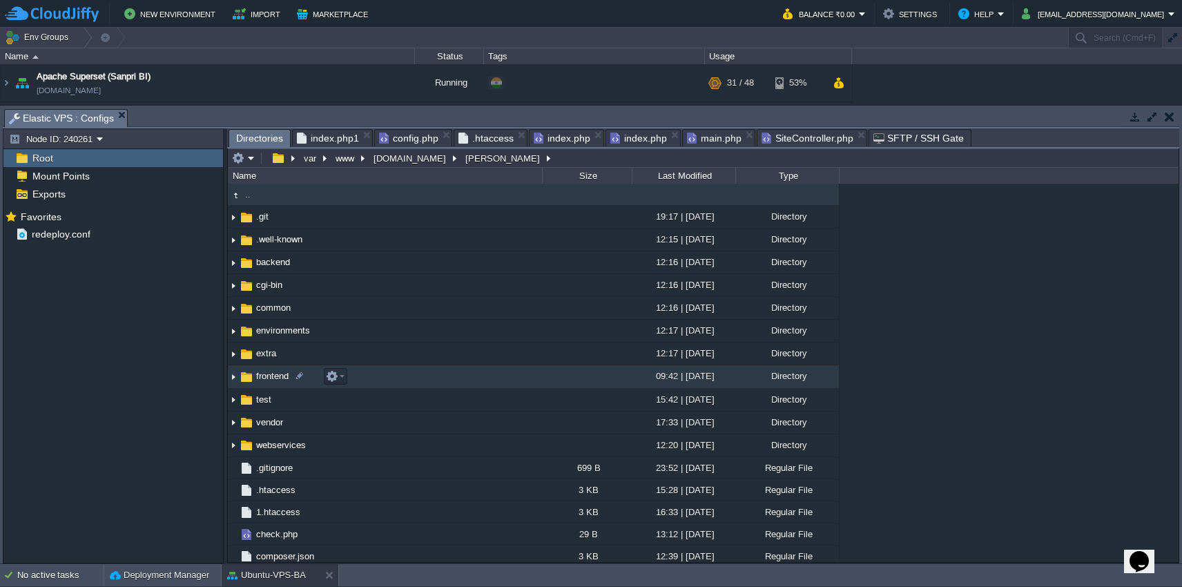
click at [451, 380] on td "frontend" at bounding box center [385, 376] width 314 height 23
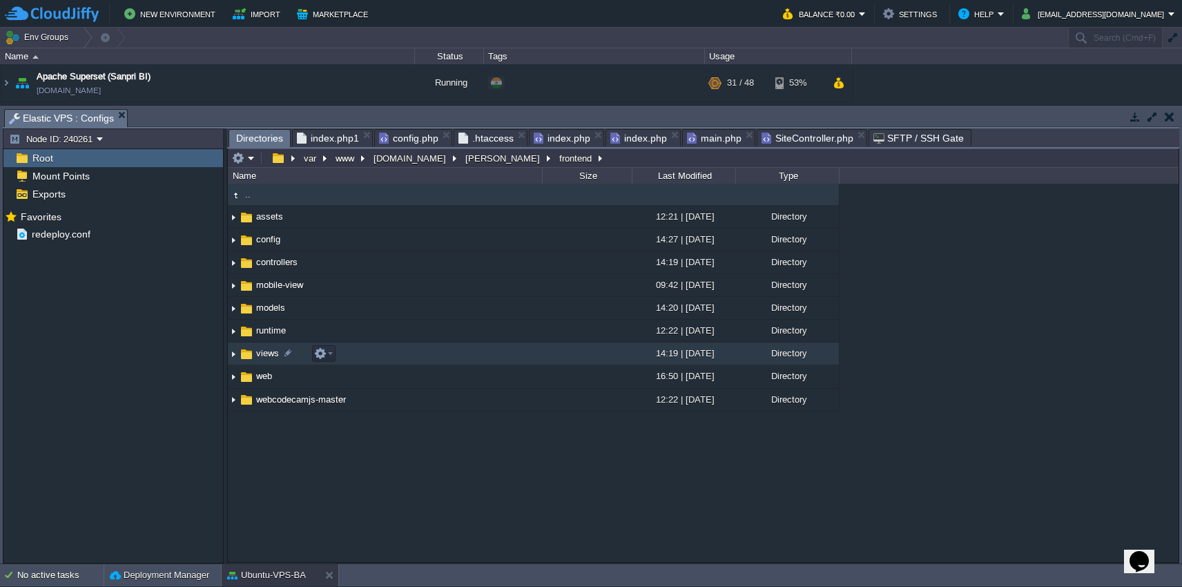
click at [455, 358] on td "views" at bounding box center [385, 353] width 314 height 23
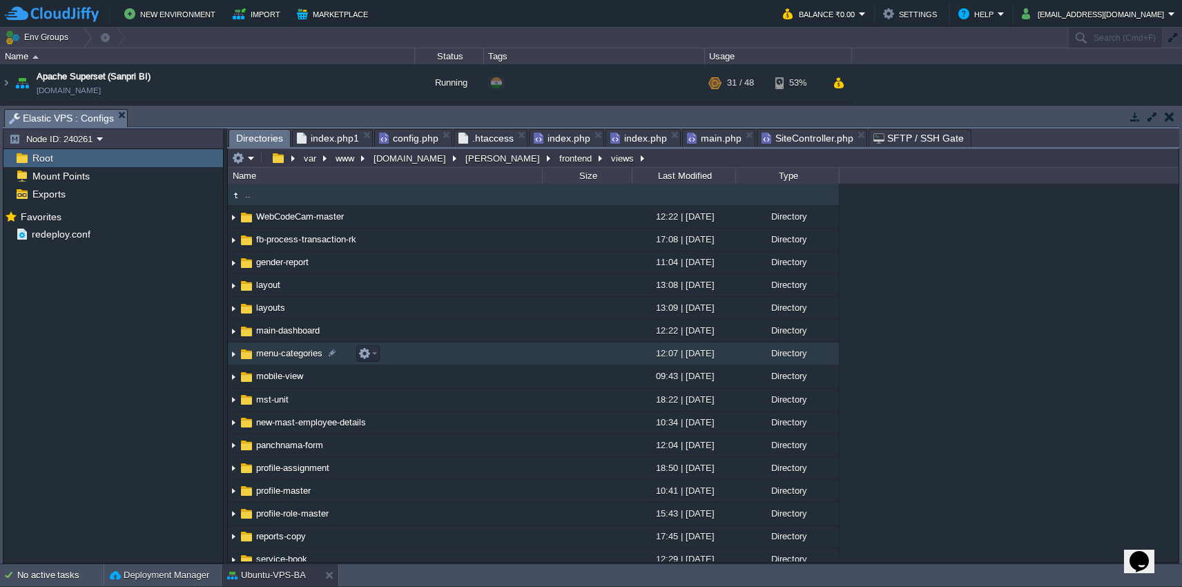
click at [489, 356] on td "menu-categories" at bounding box center [385, 353] width 314 height 23
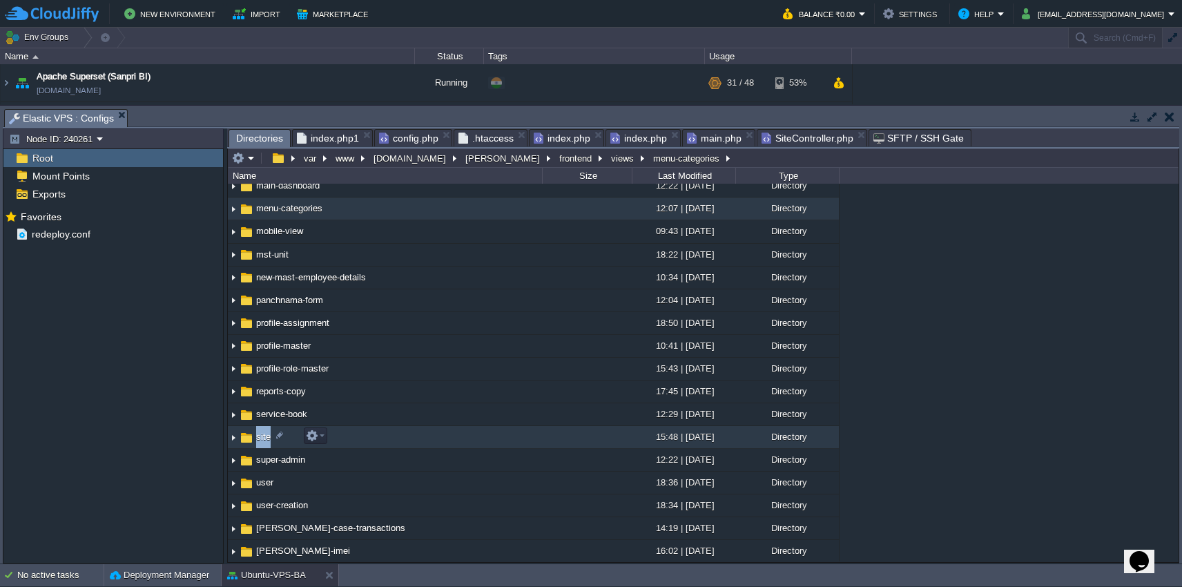
click at [263, 437] on span "site" at bounding box center [263, 437] width 19 height 12
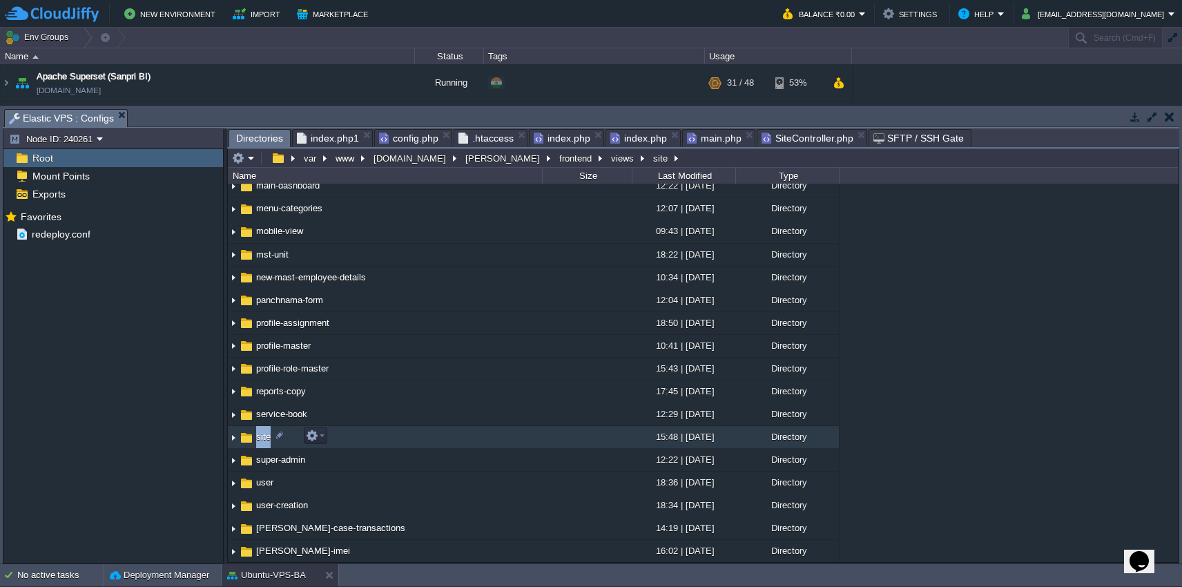
click at [263, 437] on span "site" at bounding box center [263, 437] width 19 height 12
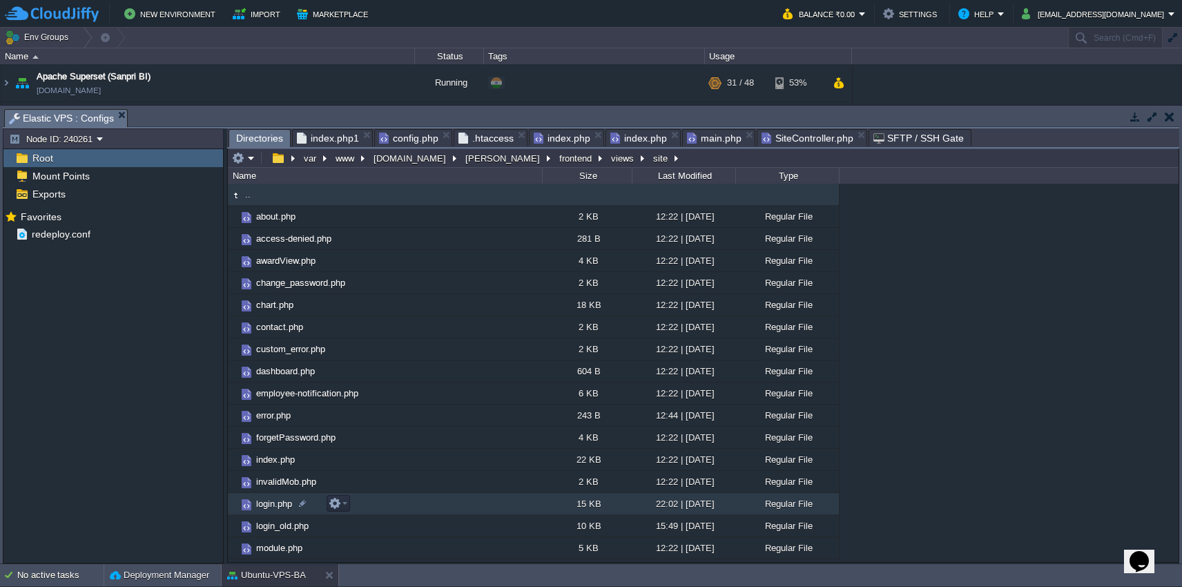
click at [402, 507] on td "login.php" at bounding box center [385, 504] width 314 height 22
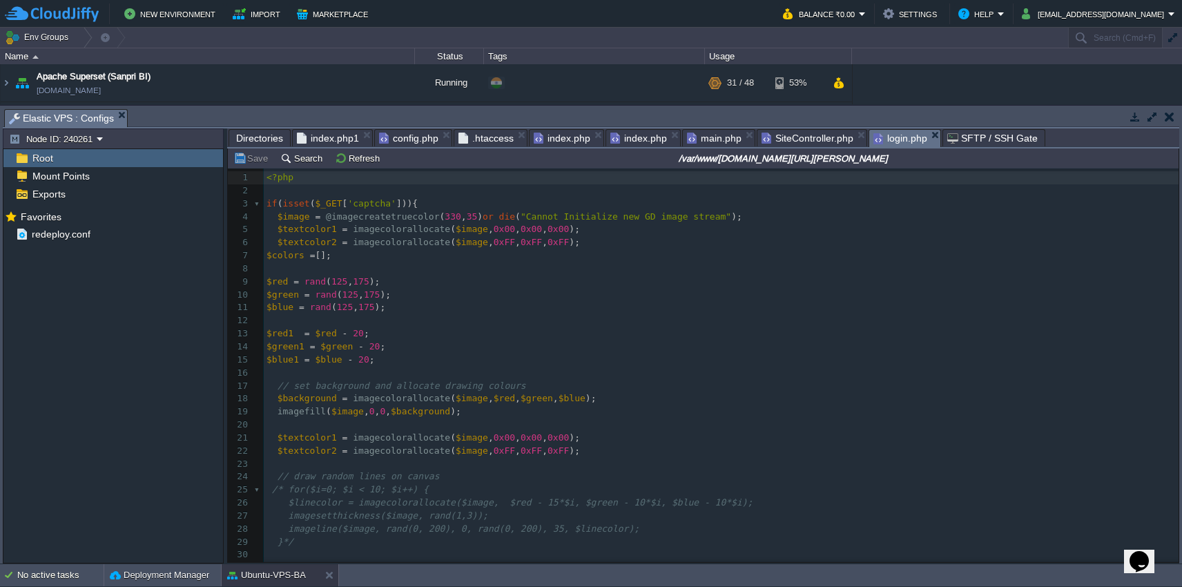
click at [801, 138] on span "SiteController.php" at bounding box center [807, 138] width 92 height 17
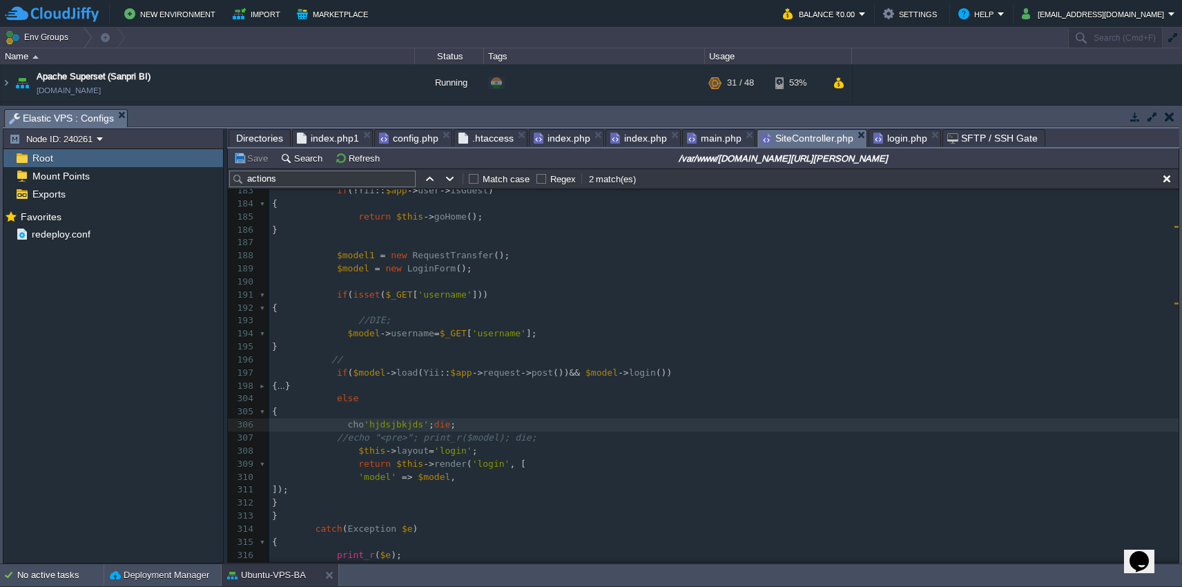
click at [347, 411] on div "xxxxxxxxxx $command = $connection -> createCommand ( "UPDATE inventory_item_ser…" at bounding box center [723, 372] width 909 height 715
type textarea "e"
click at [349, 408] on div "xxxxxxxxxx $command = $connection -> createCommand ( "UPDATE inventory_item_ser…" at bounding box center [723, 372] width 909 height 715
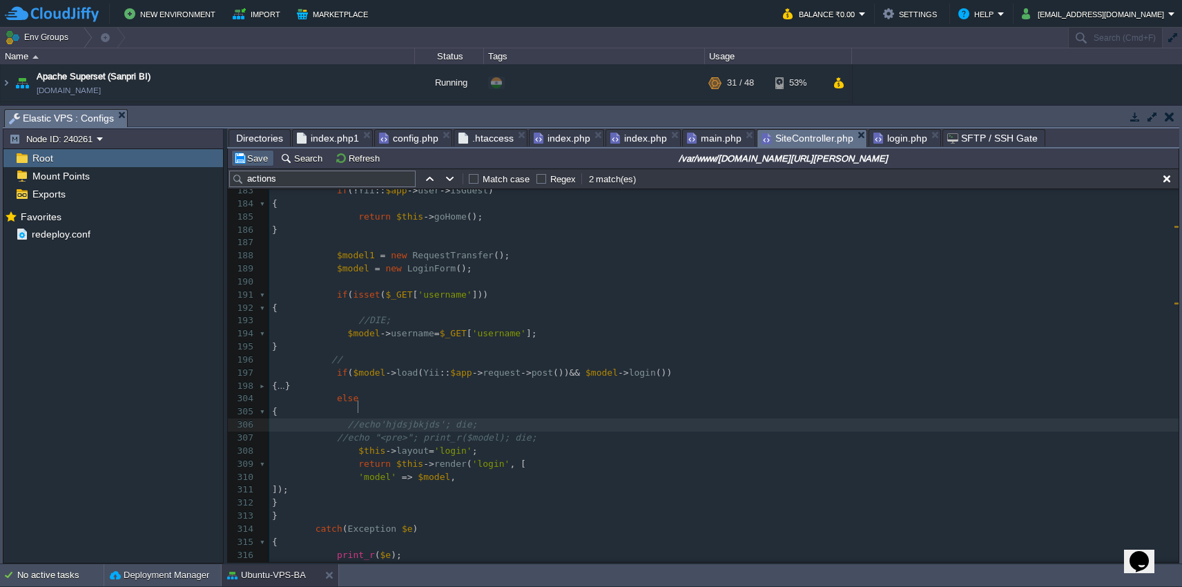
type textarea "//"
click at [255, 159] on button "Save" at bounding box center [252, 158] width 39 height 12
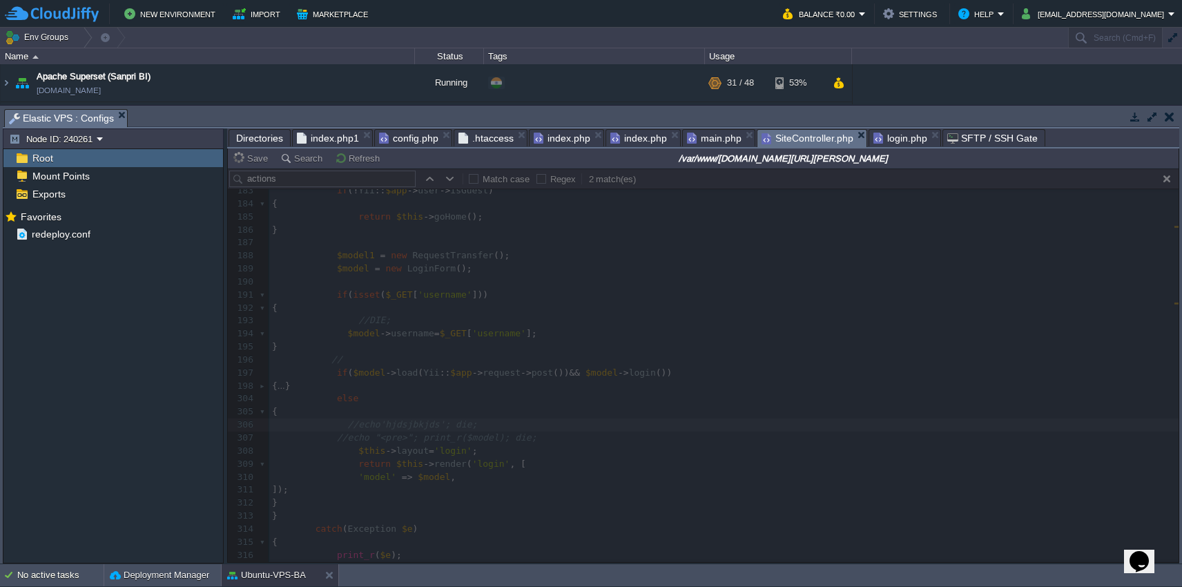
click at [898, 143] on span "login.php" at bounding box center [900, 138] width 54 height 17
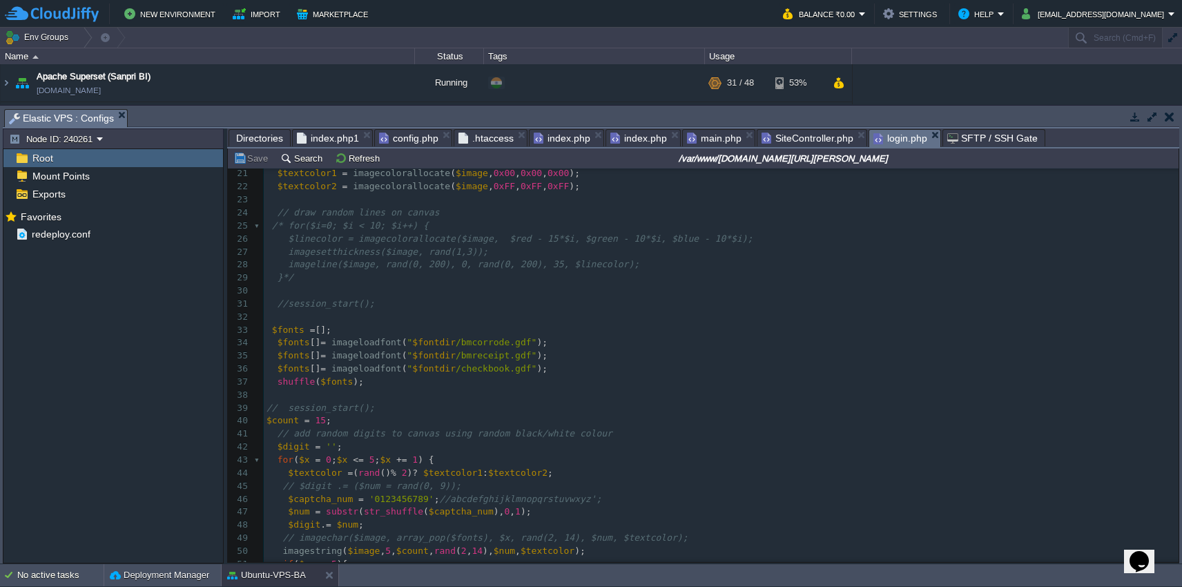
scroll to position [0, 0]
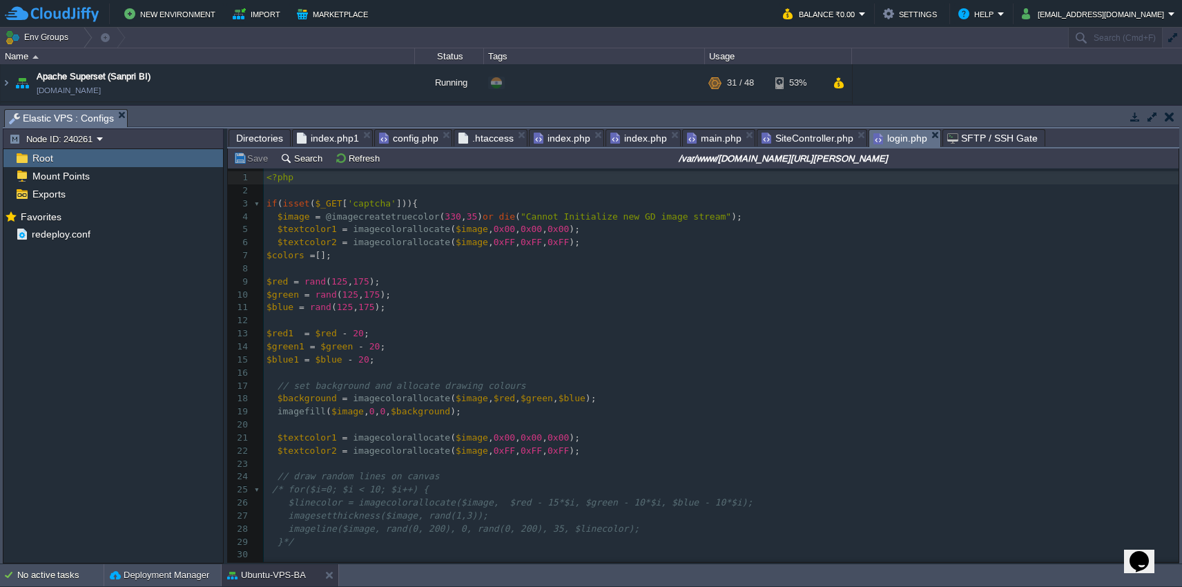
click at [778, 144] on span "SiteController.php" at bounding box center [807, 138] width 92 height 17
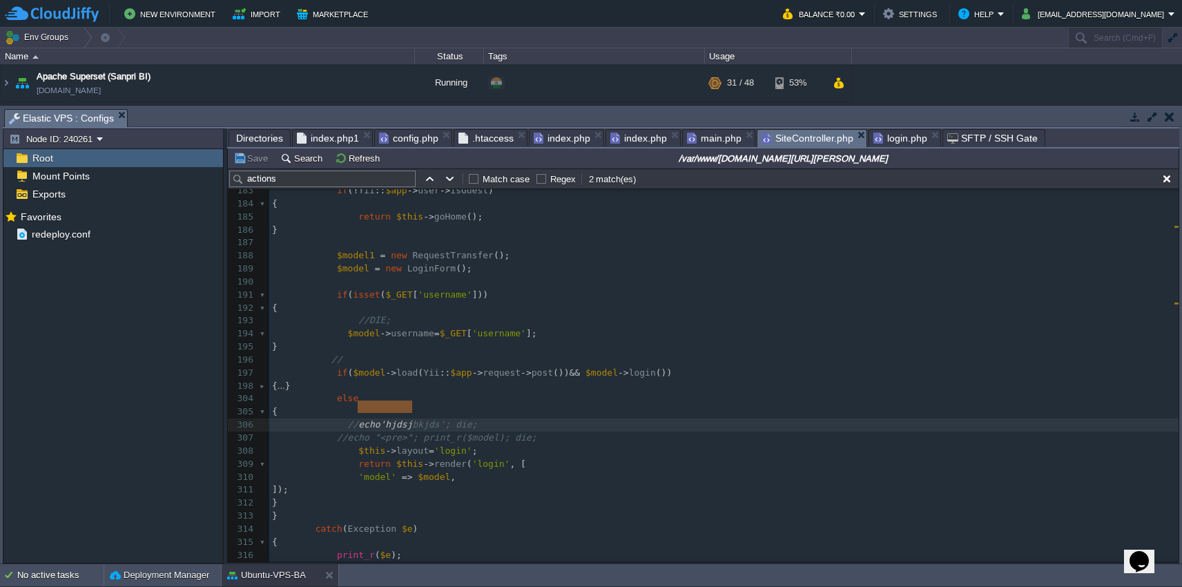
type textarea "echo'hjdsjbkjds'; die;"
drag, startPoint x: 357, startPoint y: 409, endPoint x: 422, endPoint y: 409, distance: 64.9
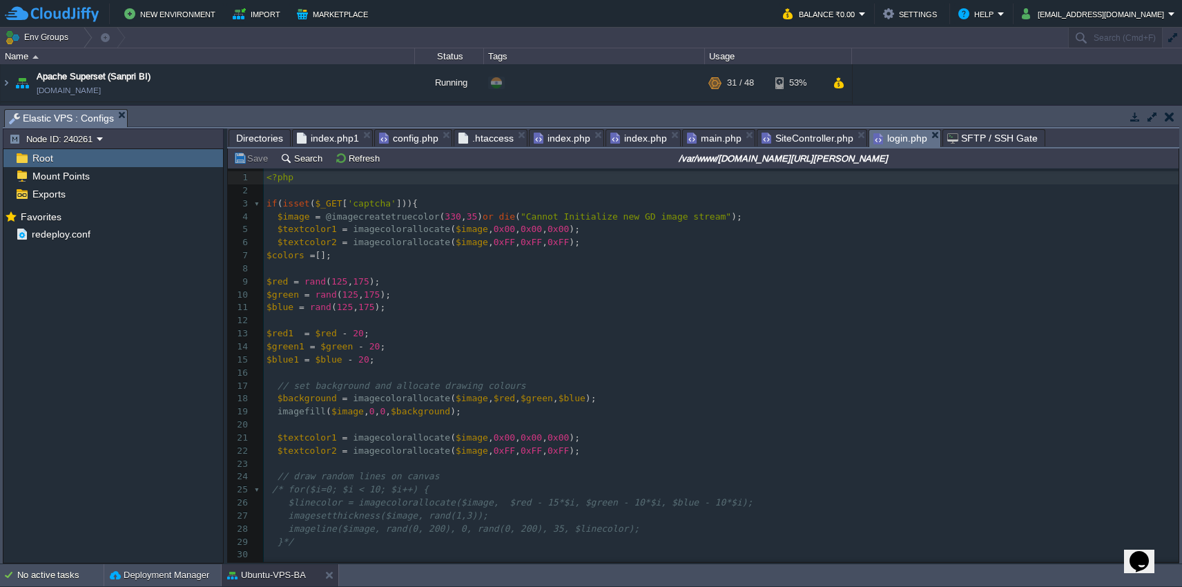
click at [902, 137] on span "login.php" at bounding box center [900, 138] width 54 height 17
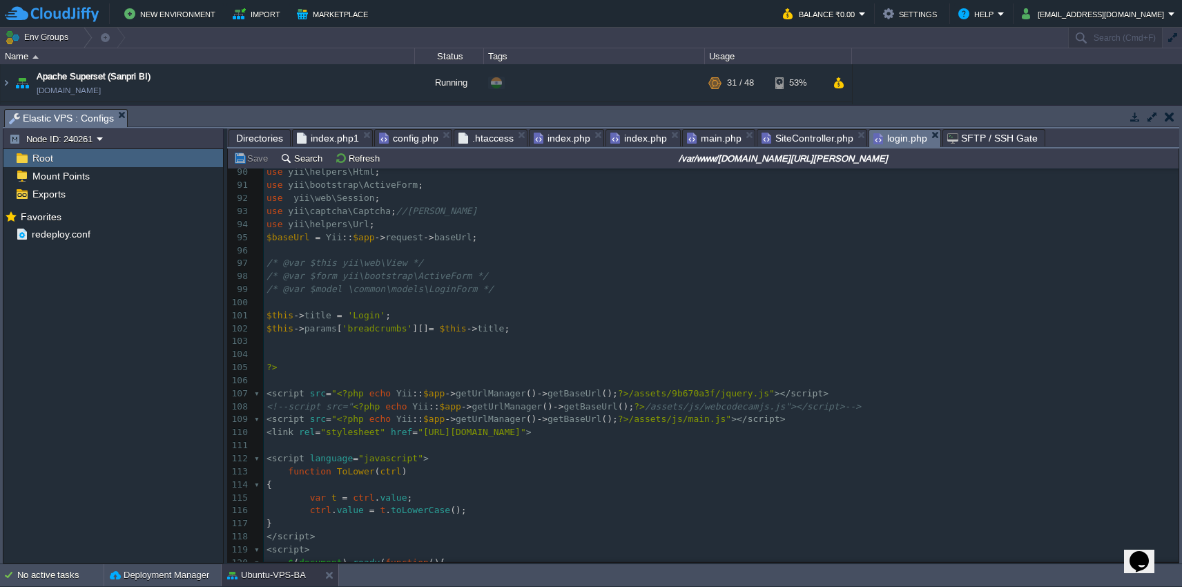
click at [569, 348] on pre "​" at bounding box center [721, 354] width 915 height 13
click at [255, 166] on td "Save" at bounding box center [252, 158] width 43 height 17
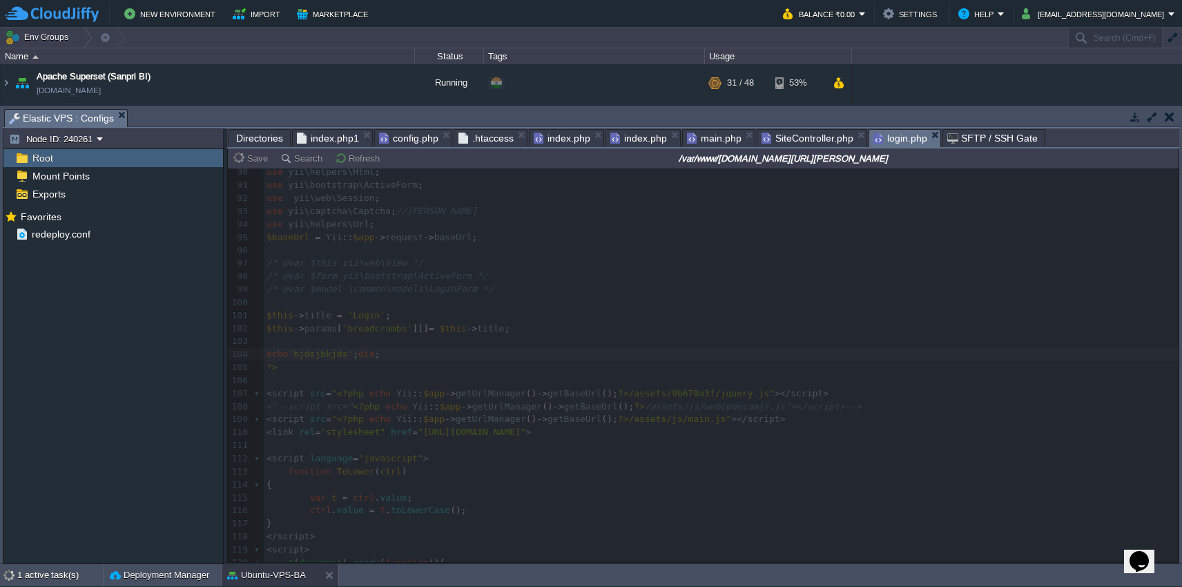
click at [805, 139] on span "SiteController.php" at bounding box center [807, 138] width 92 height 17
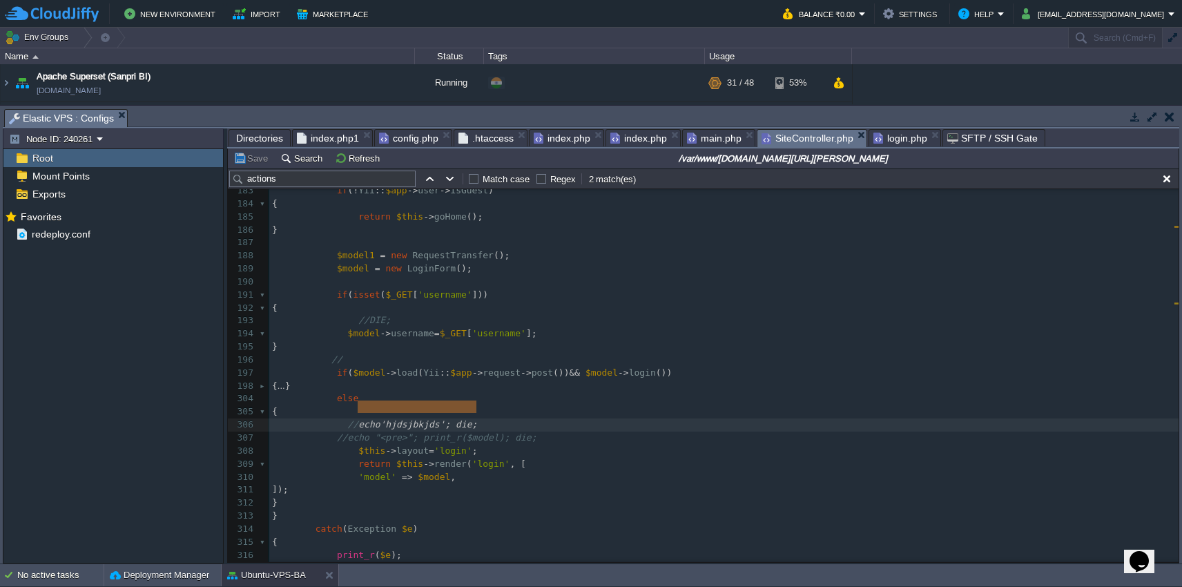
click at [900, 142] on span "login.php" at bounding box center [900, 138] width 54 height 17
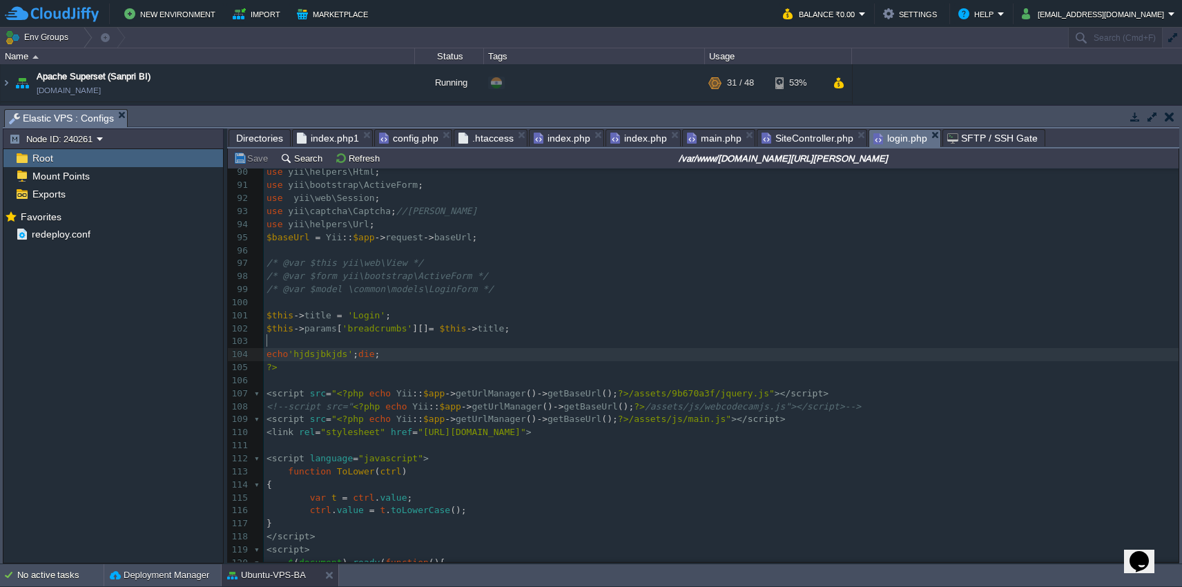
type textarea "echo'hjdsjbkjds'; die;"
drag, startPoint x: 266, startPoint y: 340, endPoint x: 400, endPoint y: 340, distance: 133.2
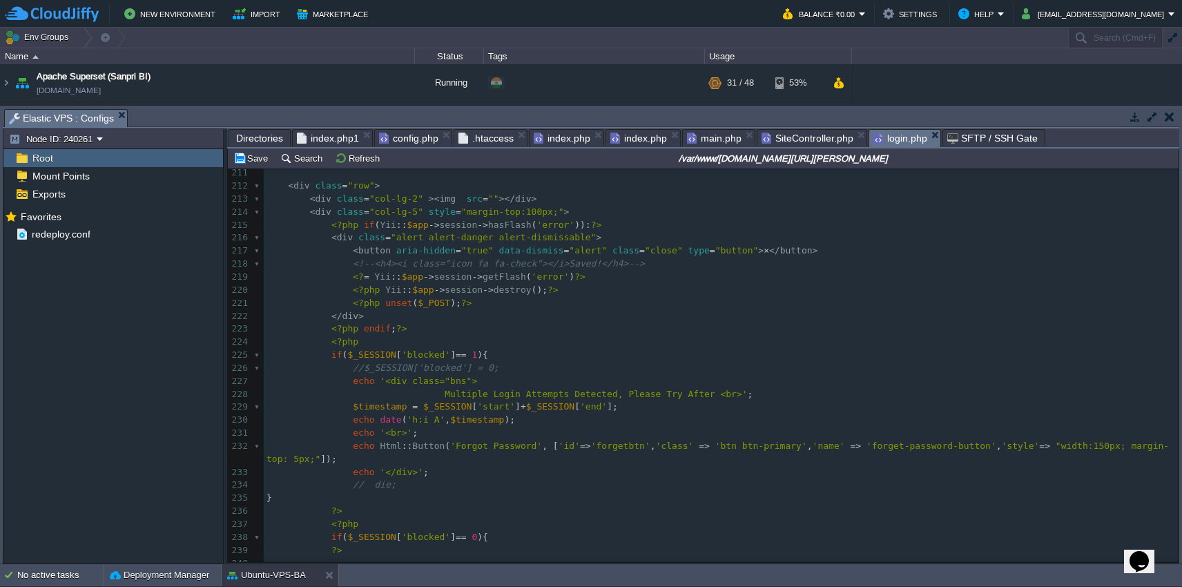
click at [623, 206] on pre "< div class = "col-lg-5" style = "margin-top:100px;" >" at bounding box center [721, 212] width 915 height 13
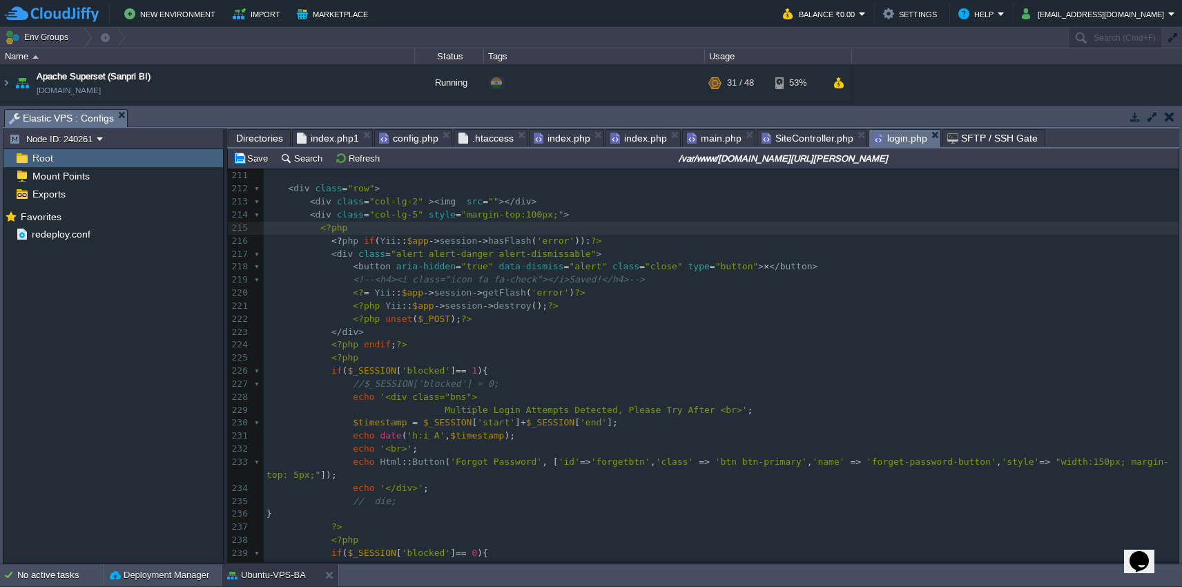
paste textarea
type textarea "<?php echo'hjdsjbkjds'; die; ?>"
click at [251, 164] on button "Save" at bounding box center [252, 158] width 39 height 12
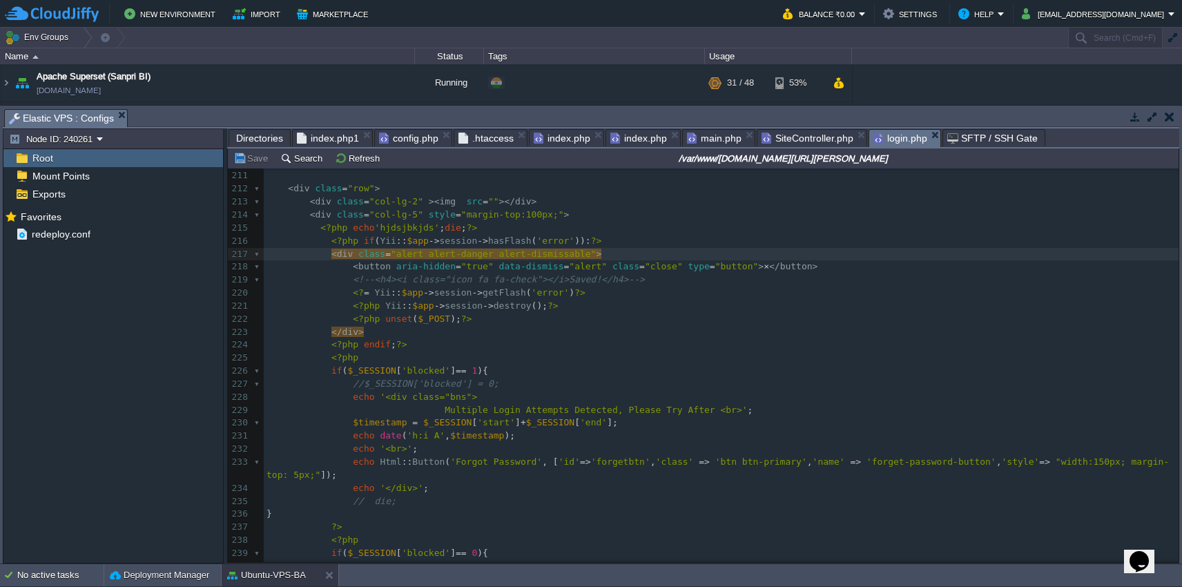
click at [521, 223] on pre "<?php echo 'hjdsjbkjds' ; die ; ?>" at bounding box center [721, 228] width 915 height 13
type textarea "<?php echo'hjdsjbkjds'; die; ?>"
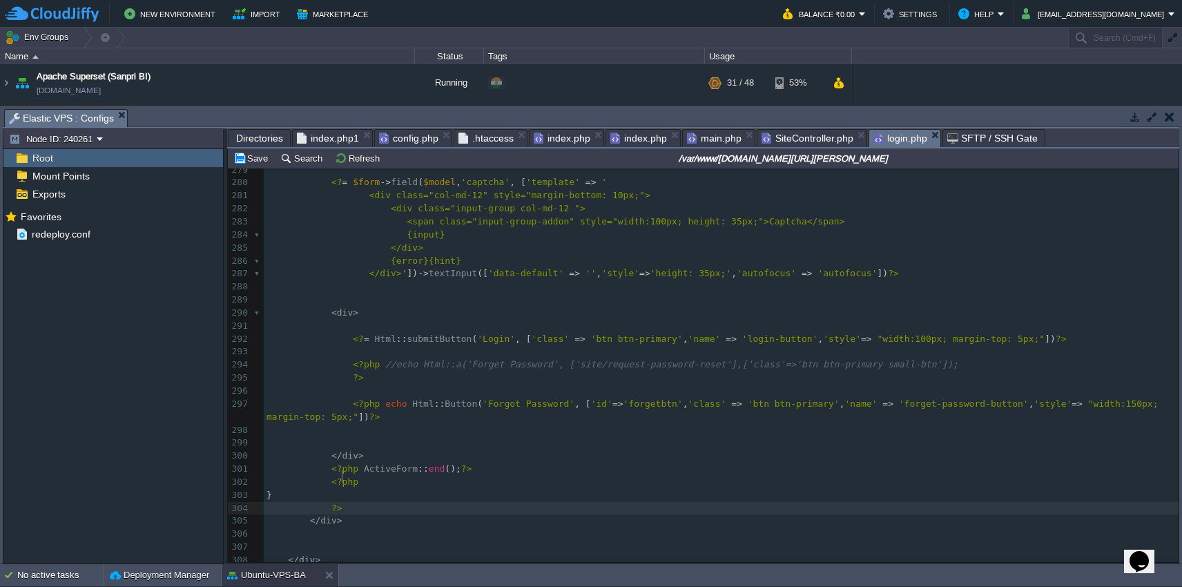
click at [543, 502] on pre "?>" at bounding box center [721, 508] width 915 height 13
paste textarea
click at [240, 164] on button "Save" at bounding box center [252, 158] width 39 height 12
